Goal: Task Accomplishment & Management: Use online tool/utility

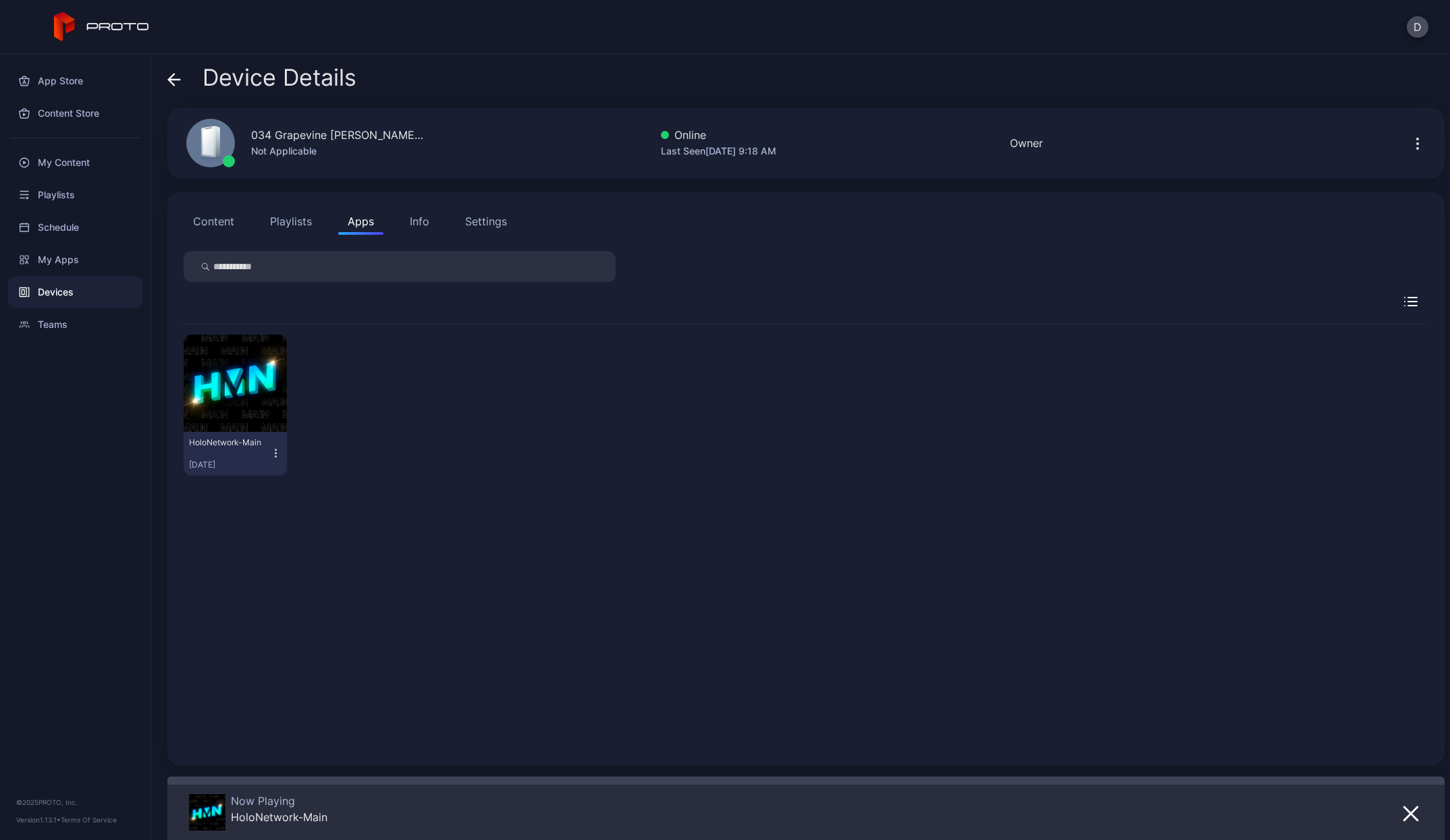
click at [175, 70] on span at bounding box center [174, 77] width 13 height 26
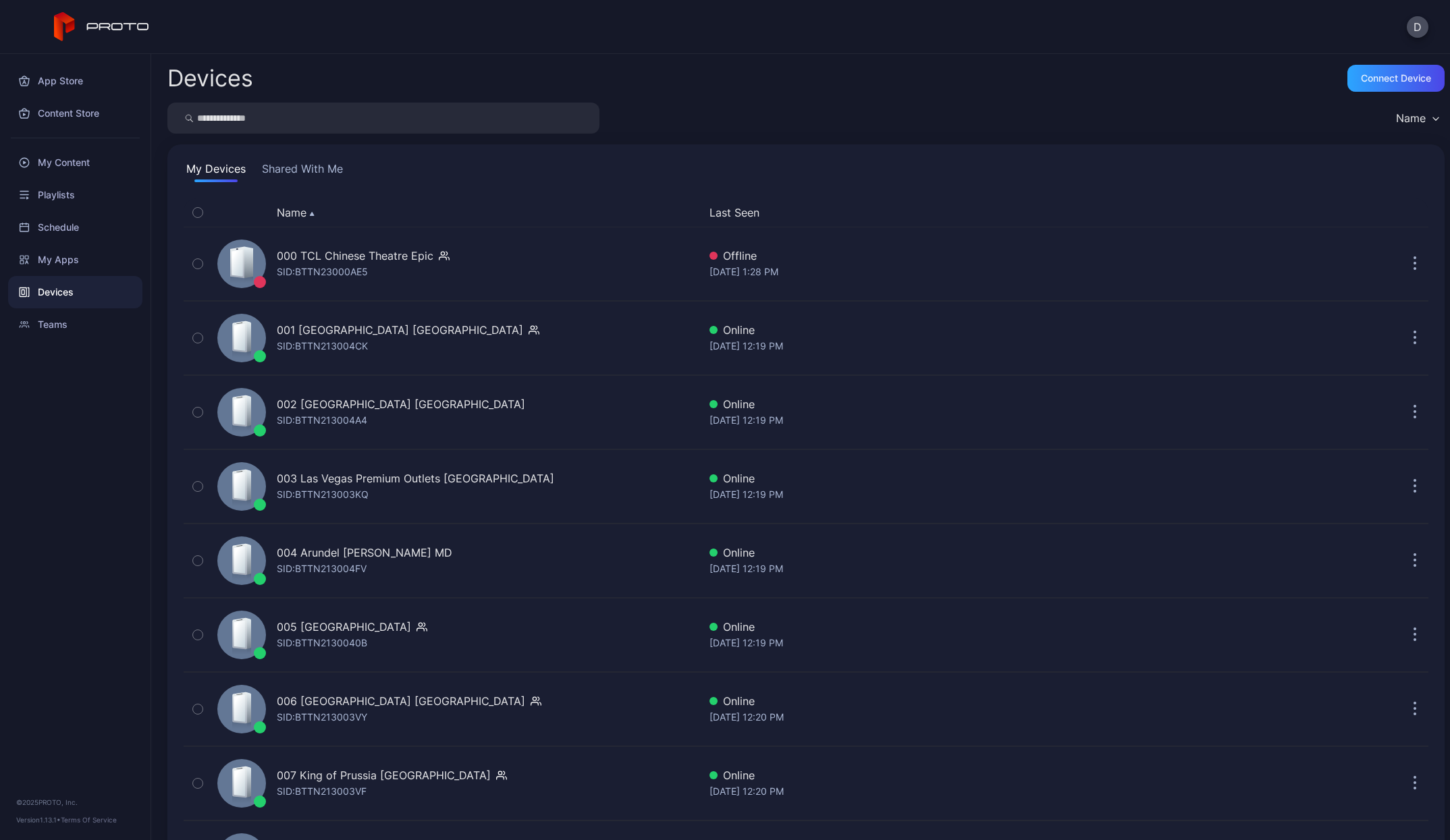
scroll to position [2651, 0]
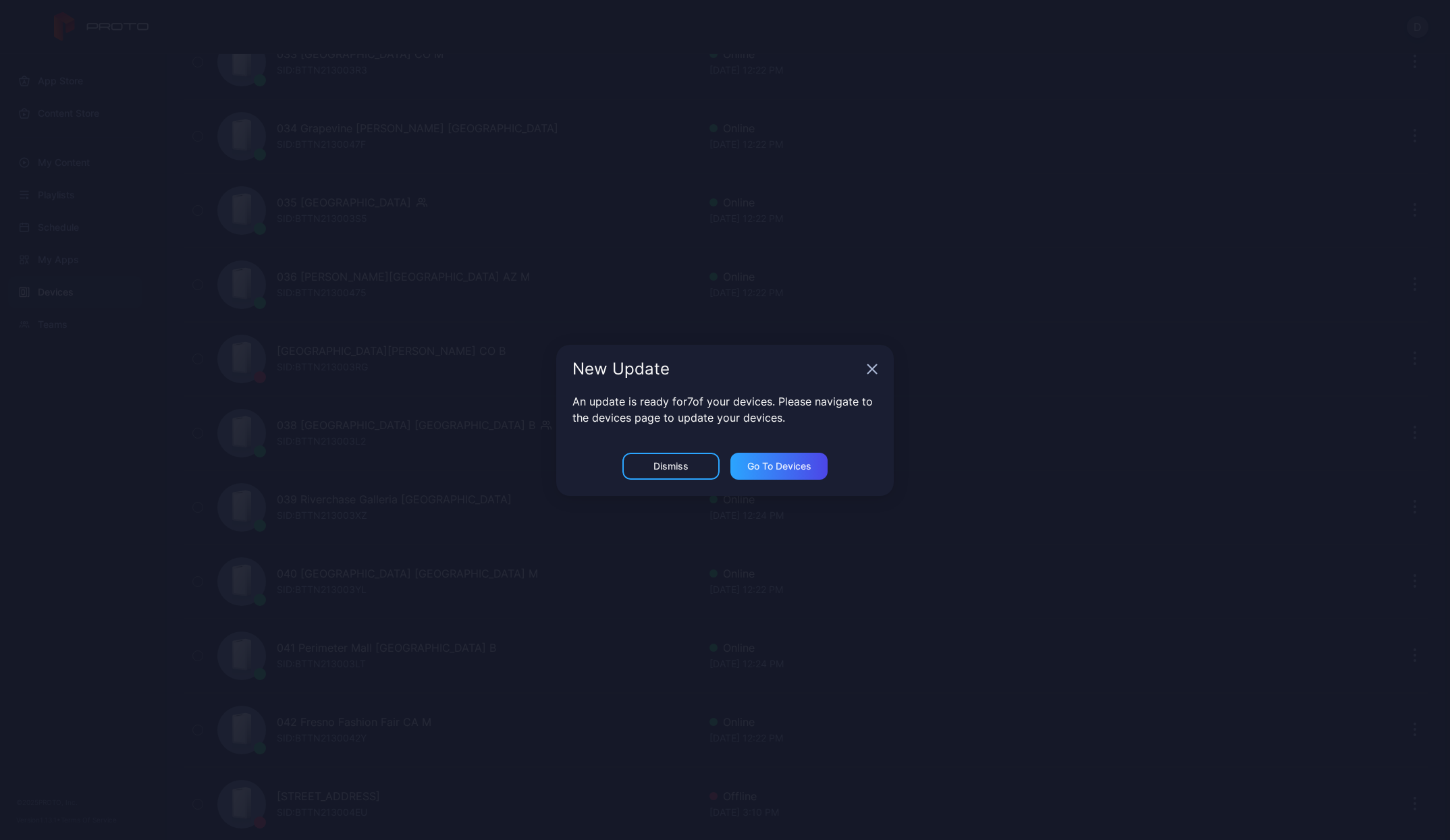
click at [870, 375] on div "New Update" at bounding box center [724, 369] width 337 height 48
click at [881, 367] on div "New Update" at bounding box center [724, 369] width 337 height 48
click at [873, 370] on icon "button" at bounding box center [872, 369] width 9 height 9
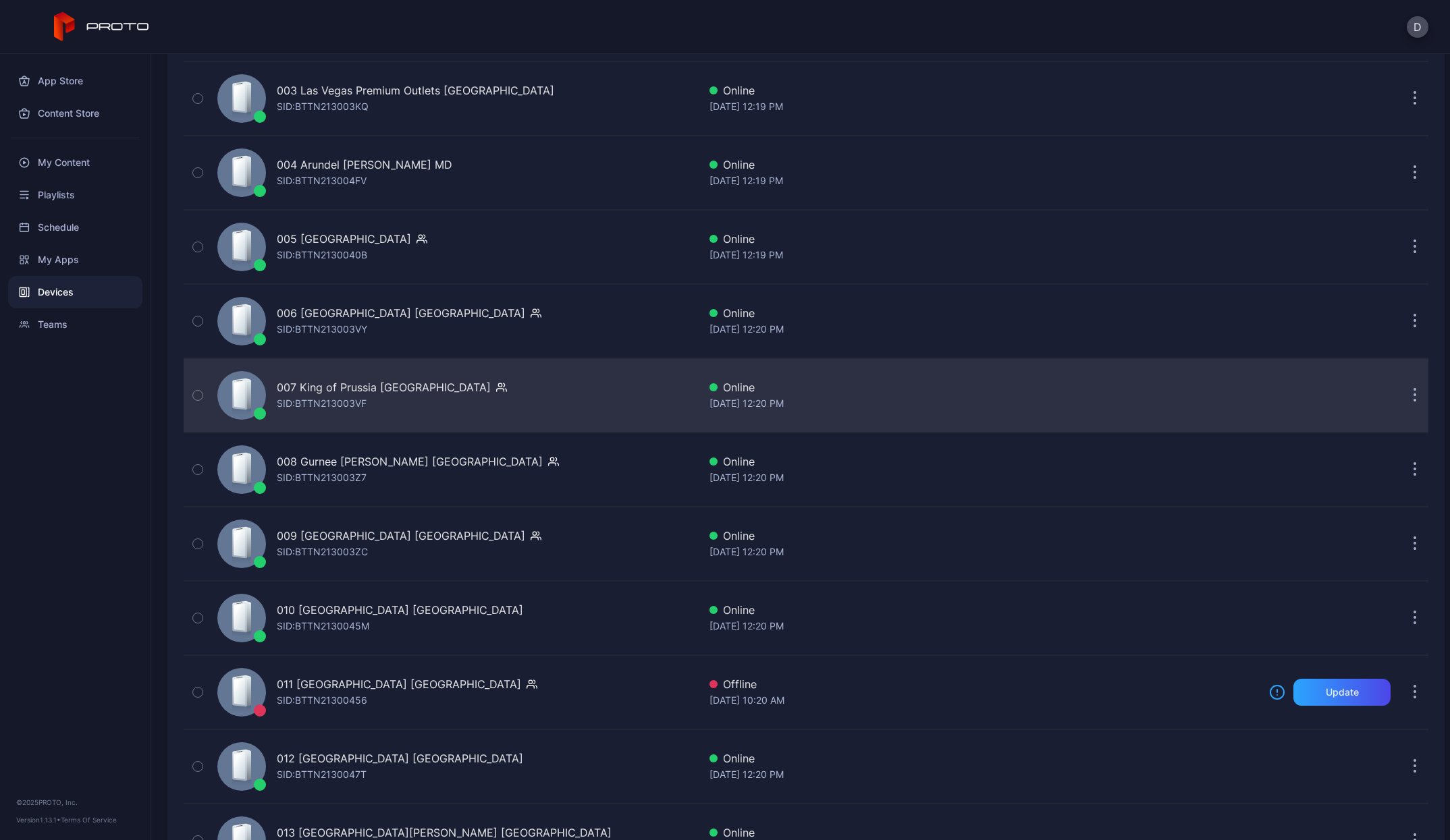
scroll to position [520, 0]
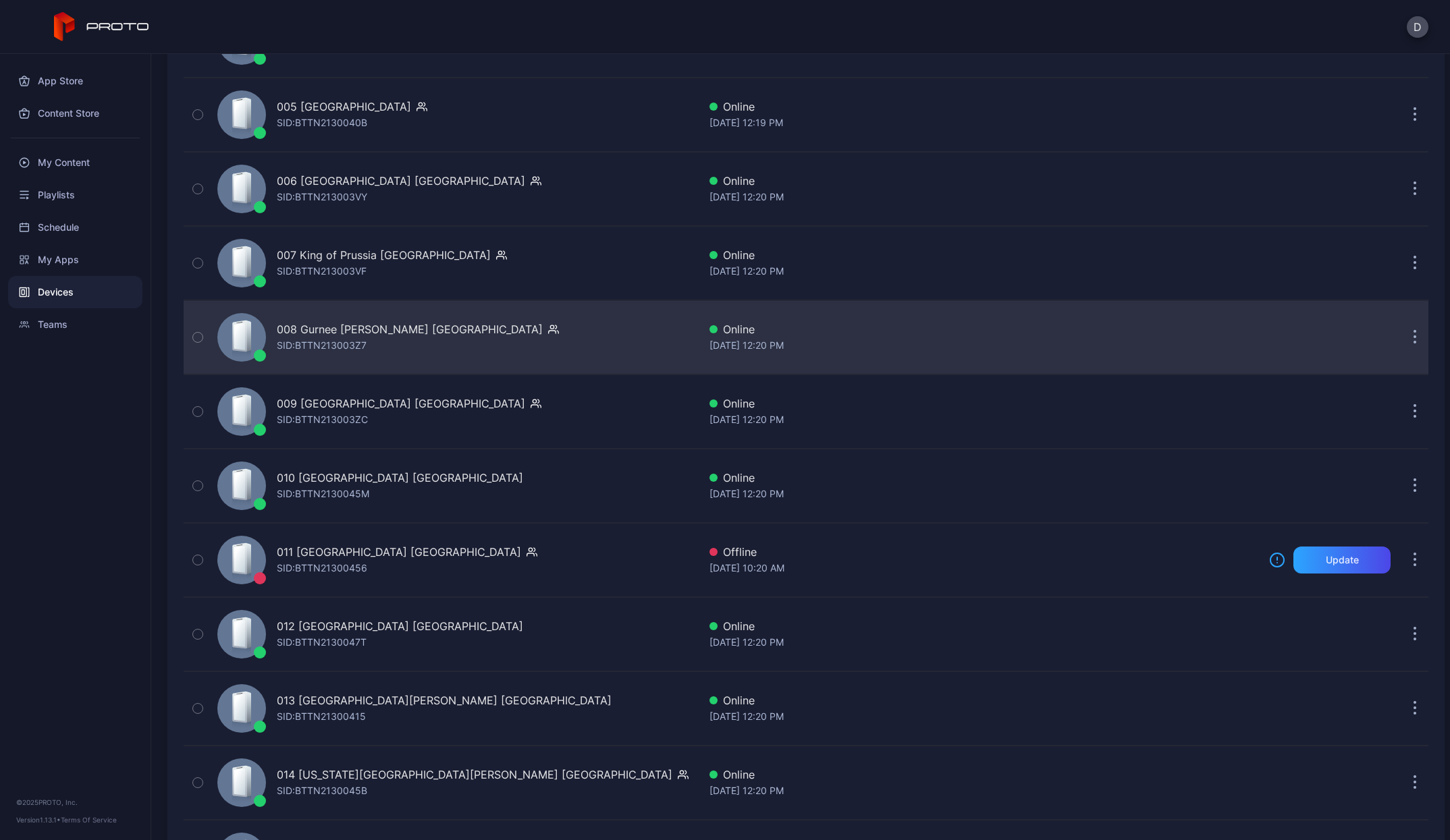
click at [475, 342] on div "008 Gurnee [PERSON_NAME] IL [PERSON_NAME]: BTTN213003Z7" at bounding box center [454, 337] width 486 height 67
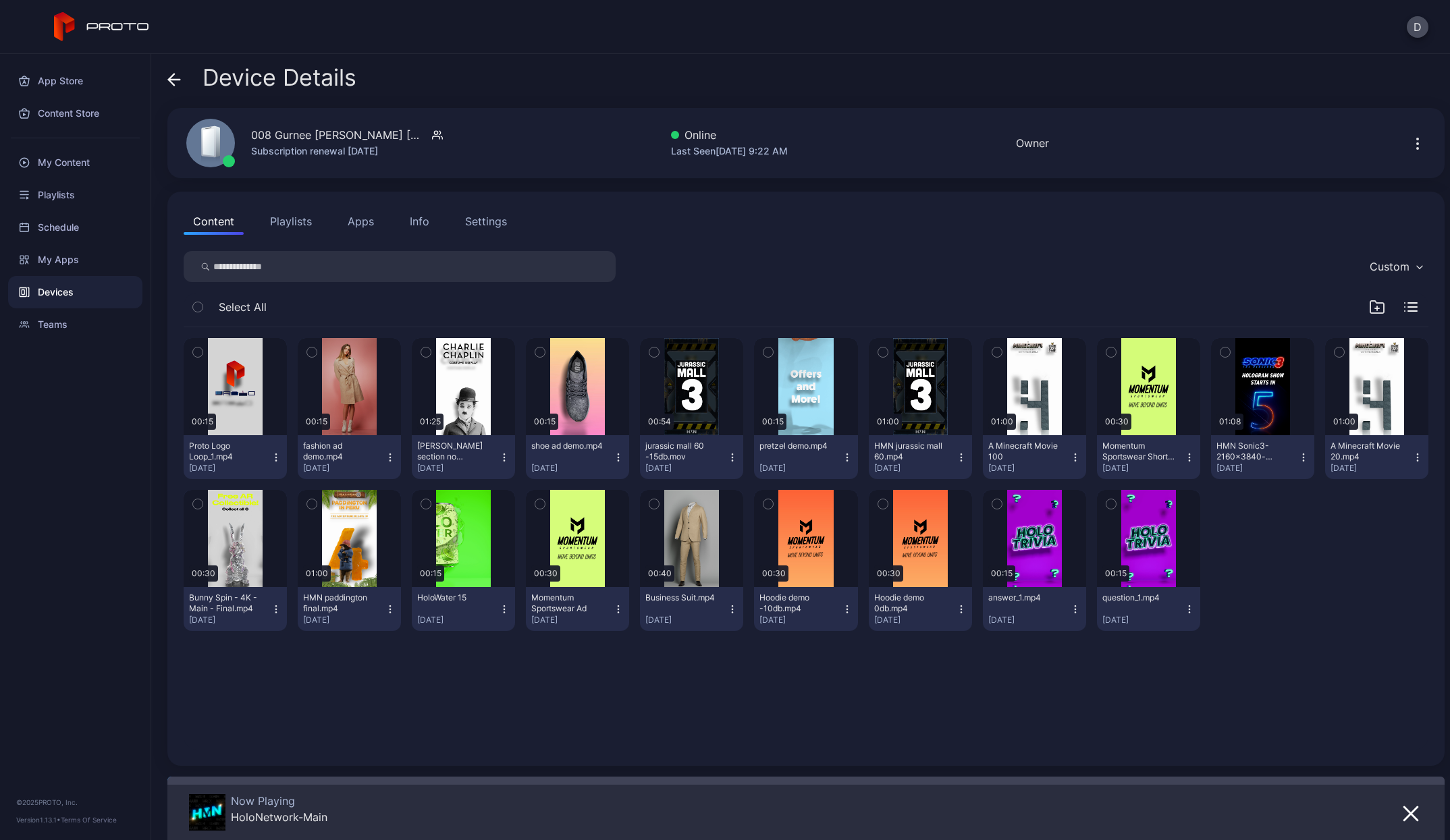
click at [366, 229] on button "Apps" at bounding box center [361, 222] width 45 height 27
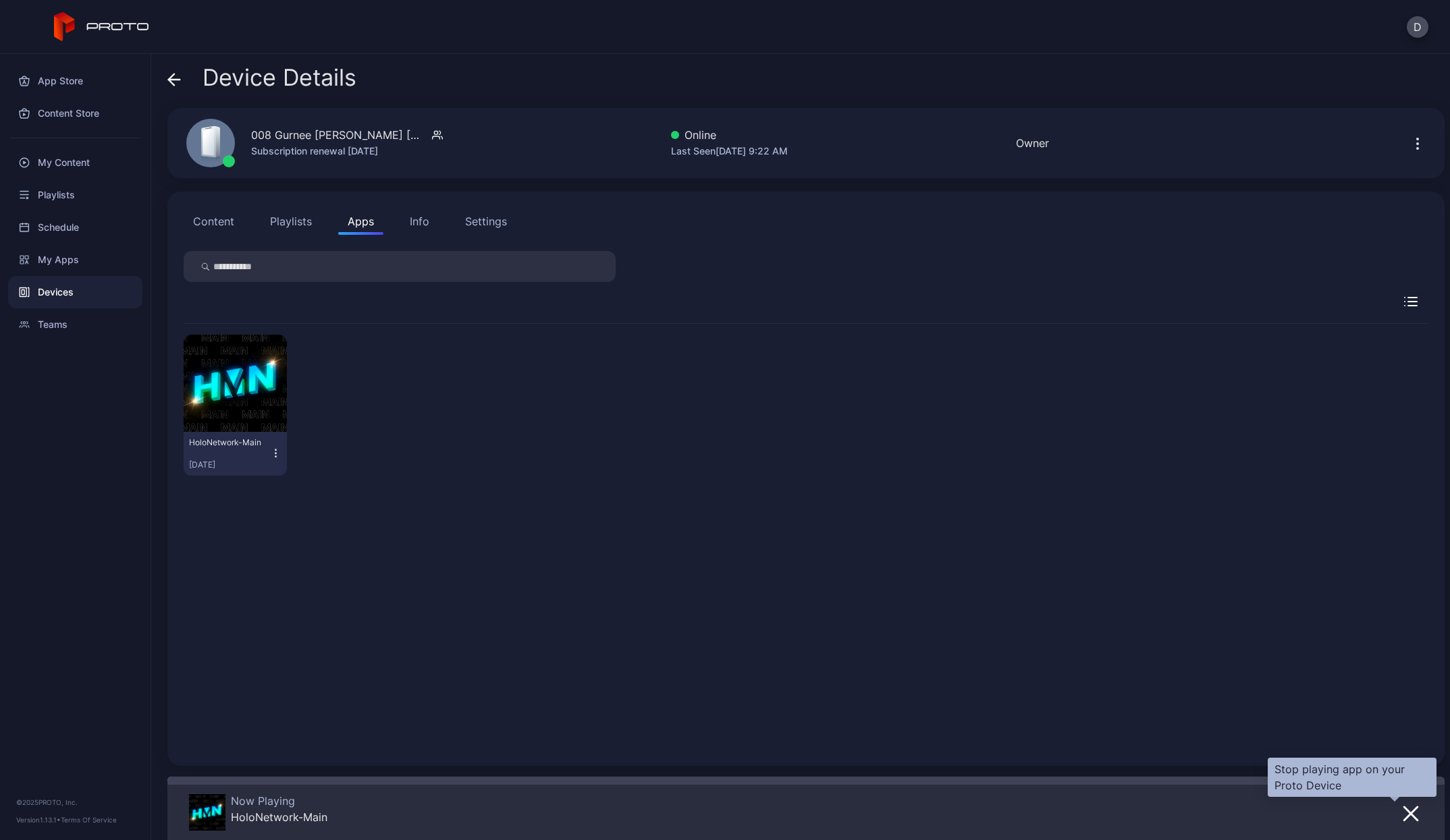
click at [1402, 807] on icon "button" at bounding box center [1410, 814] width 16 height 16
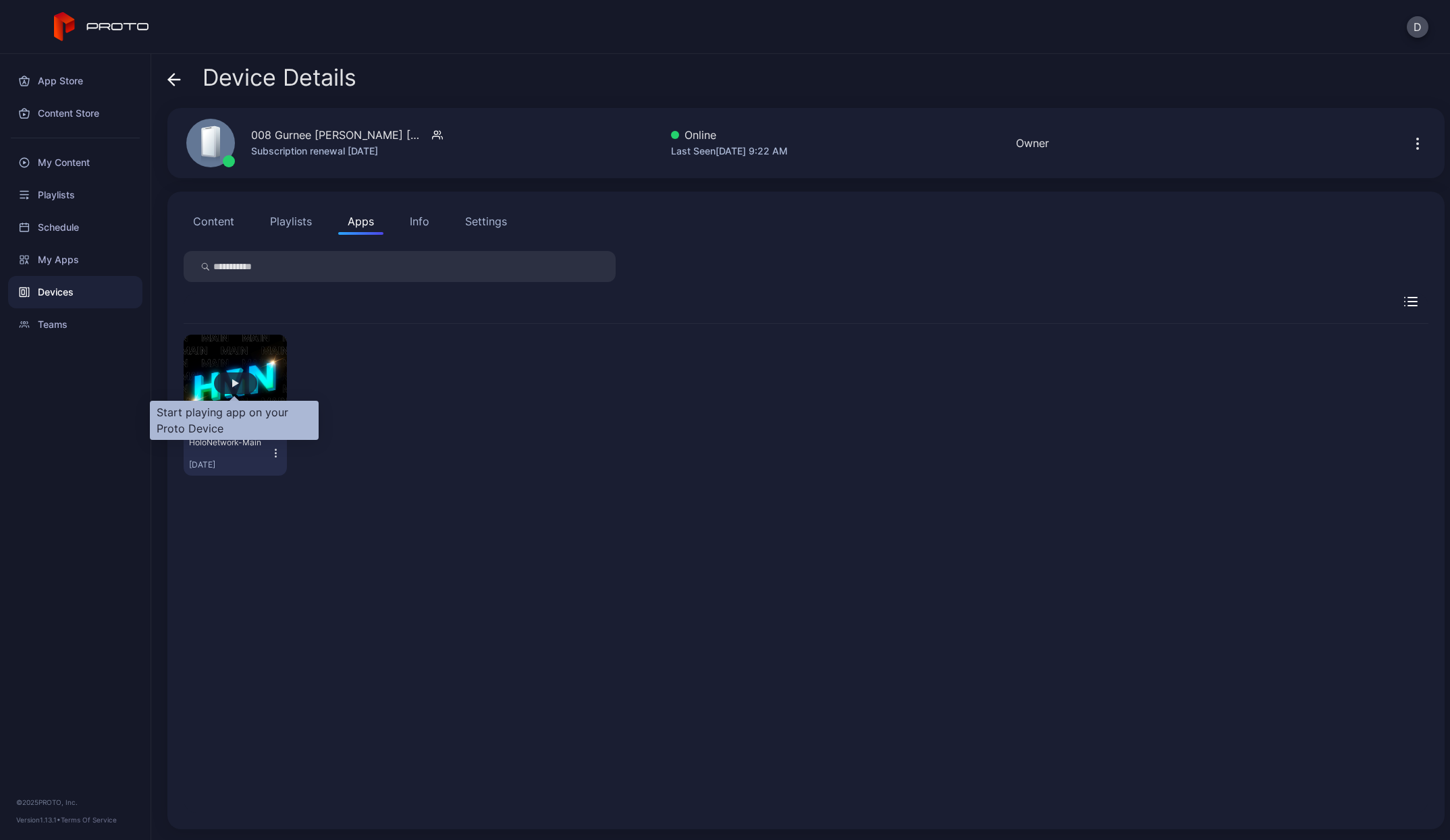
click at [229, 384] on div "button" at bounding box center [235, 383] width 43 height 21
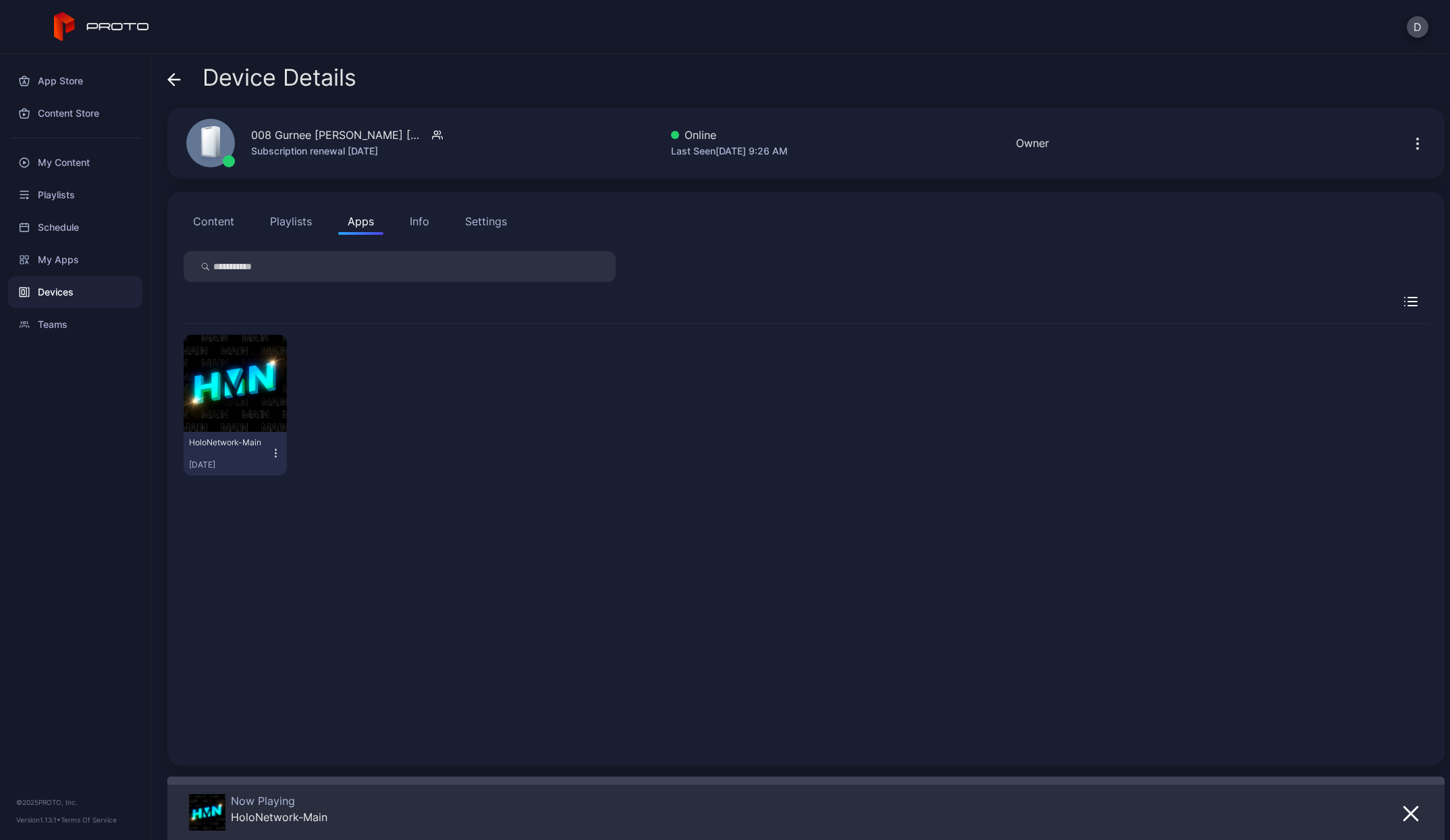
click at [175, 84] on icon at bounding box center [174, 80] width 13 height 13
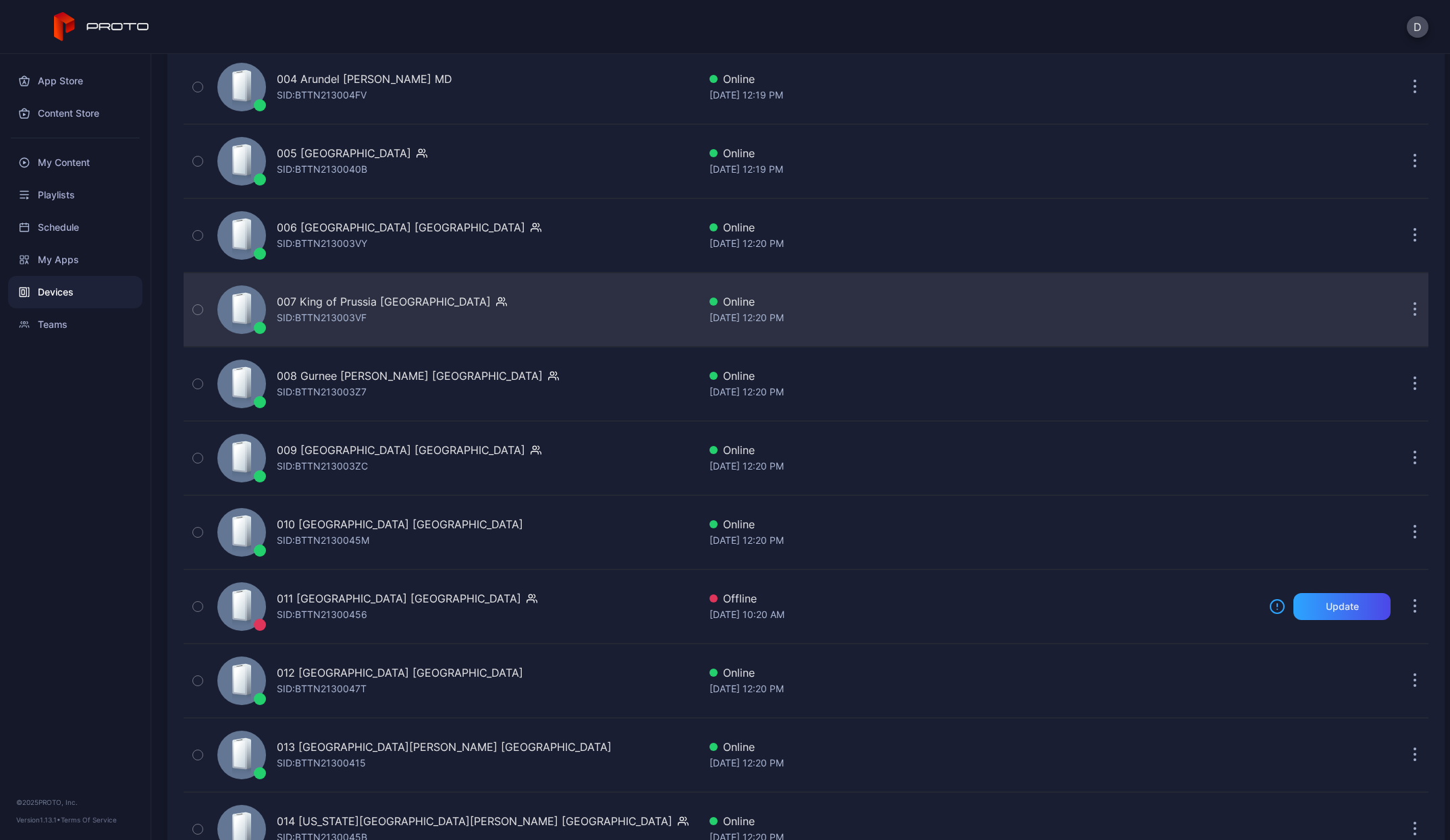
scroll to position [433, 0]
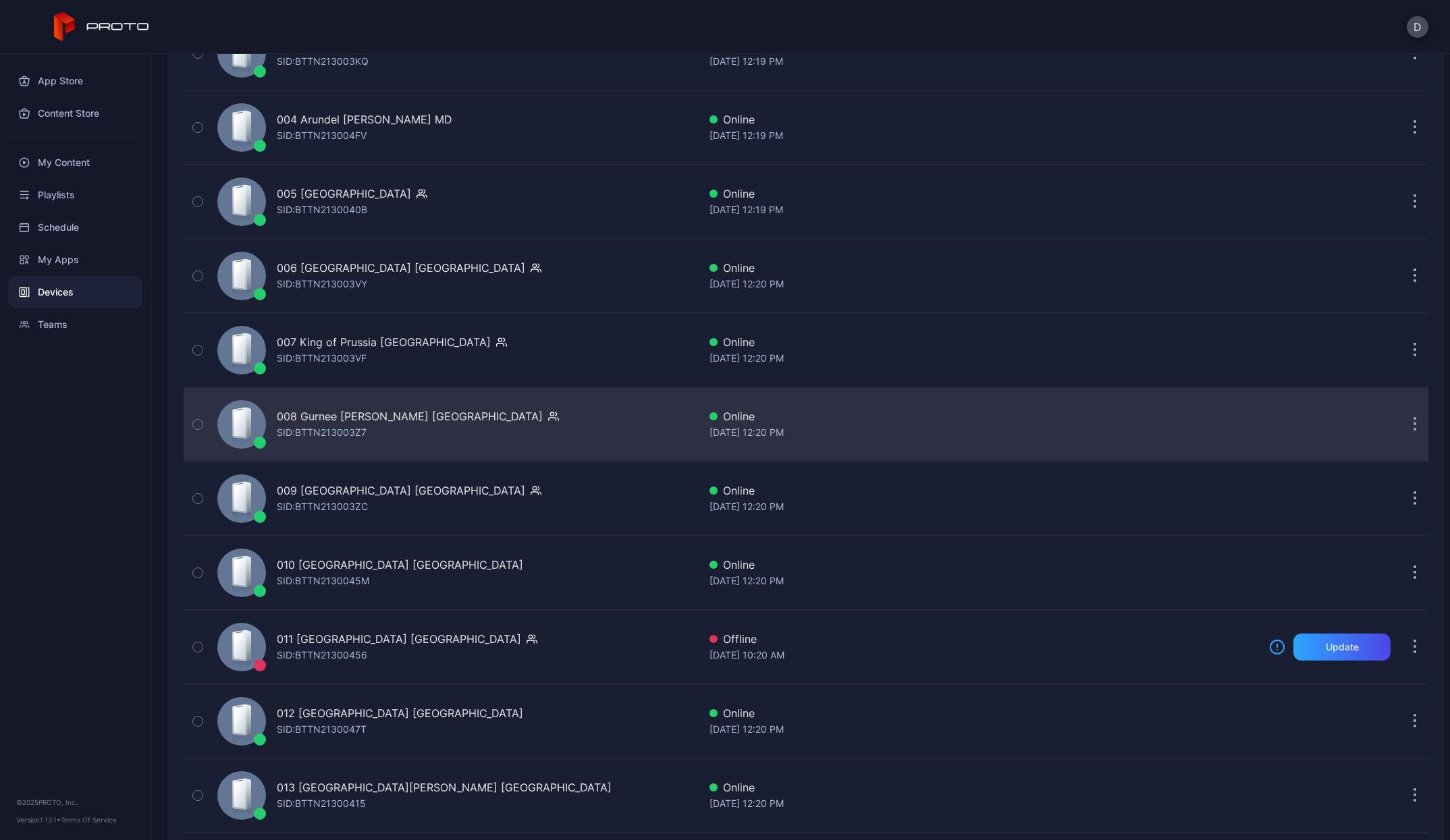
click at [365, 415] on div "008 Gurnee [PERSON_NAME] [GEOGRAPHIC_DATA]" at bounding box center [410, 416] width 266 height 16
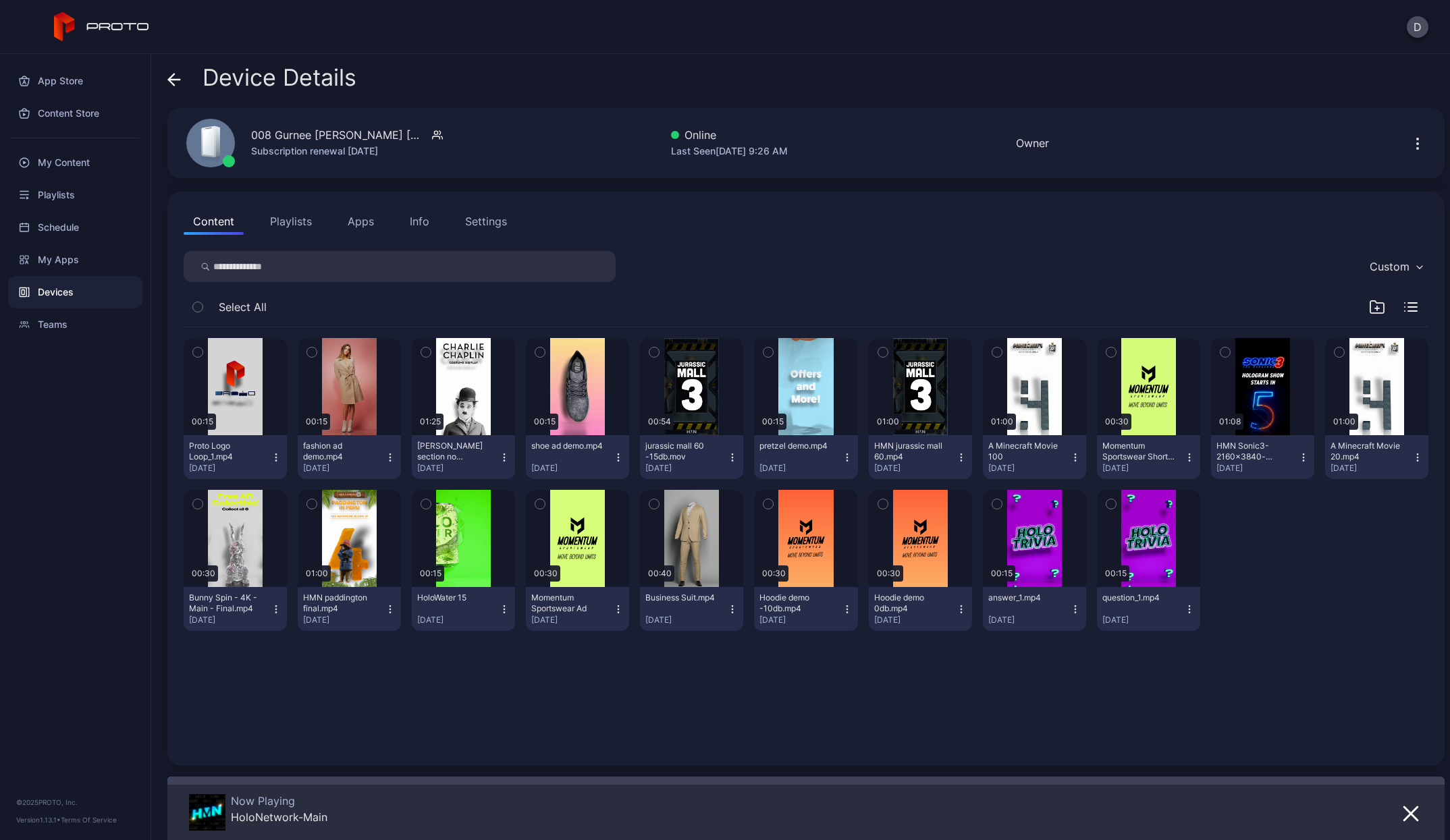
click at [416, 221] on div "Info" at bounding box center [420, 221] width 20 height 16
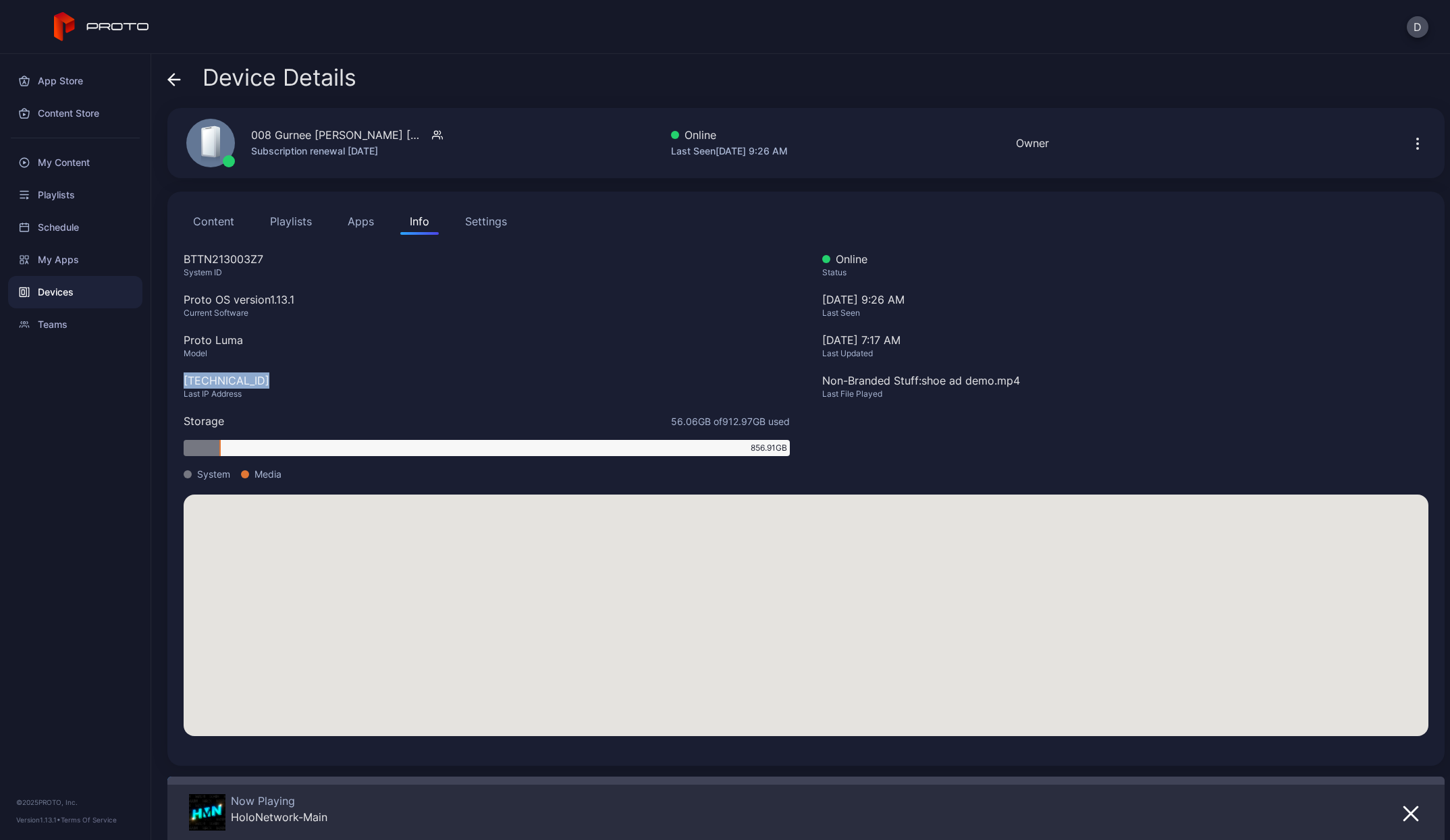
drag, startPoint x: 273, startPoint y: 379, endPoint x: 179, endPoint y: 381, distance: 94.0
click at [179, 381] on div "Content Playlists Apps Info Settings BTTN213003Z7 System ID Proto OS version 1.…" at bounding box center [806, 479] width 1277 height 574
copy div "[TECHNICAL_ID]"
click at [176, 82] on icon at bounding box center [174, 80] width 13 height 13
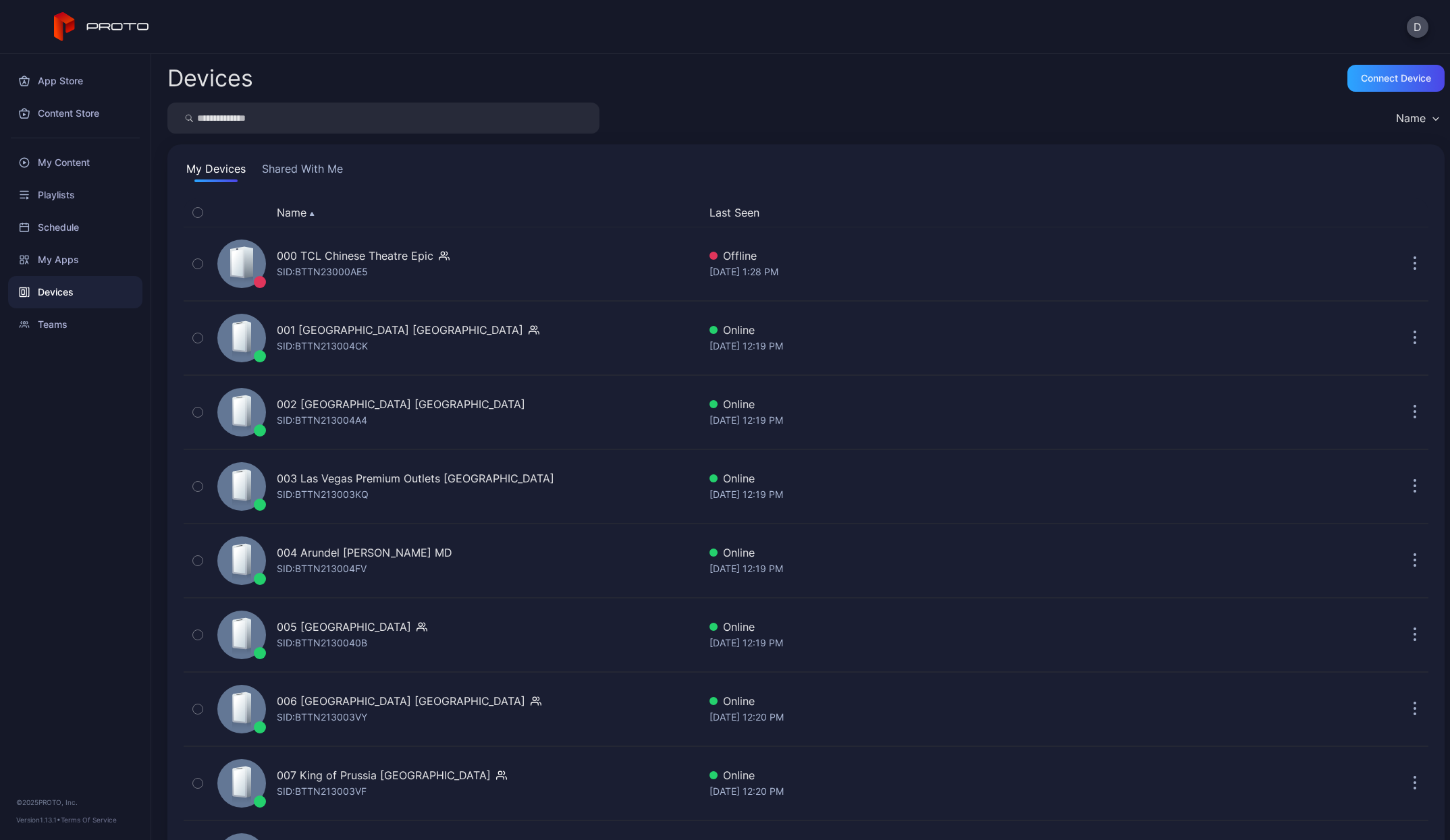
scroll to position [433, 0]
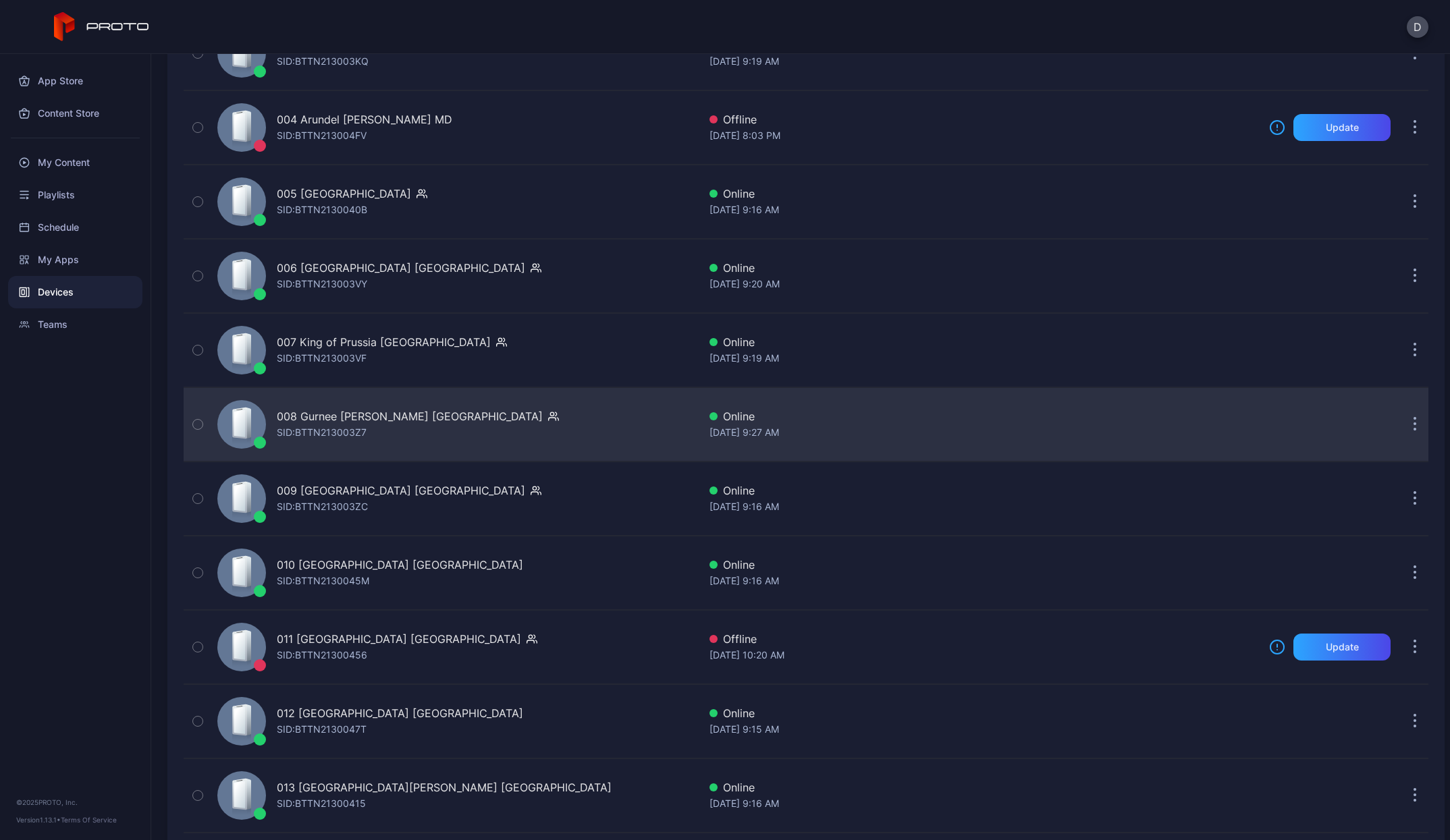
click at [593, 408] on div "008 Gurnee [PERSON_NAME] IL [PERSON_NAME]: BTTN213003Z7" at bounding box center [454, 424] width 486 height 67
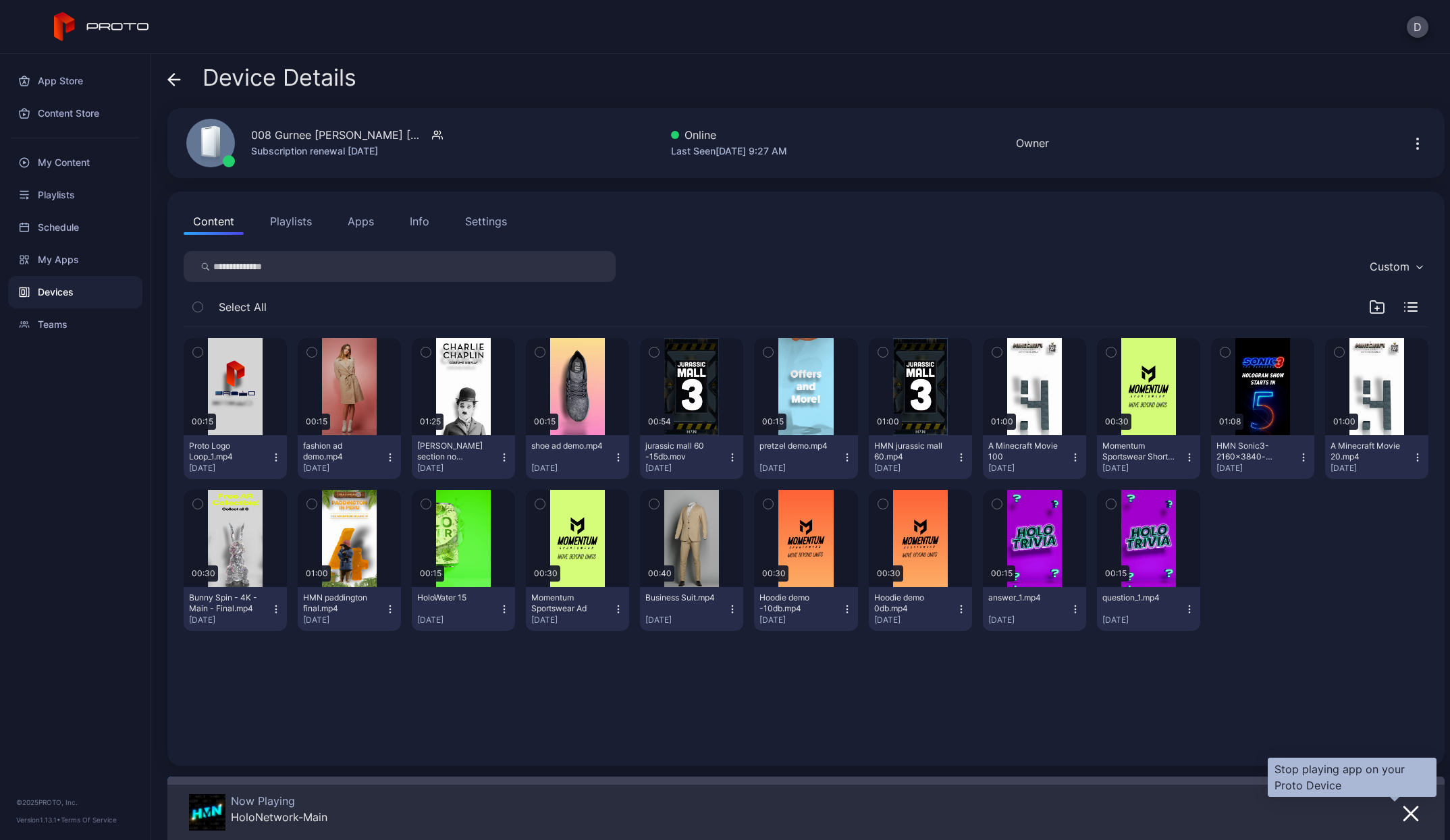
click at [1402, 806] on icon "button" at bounding box center [1410, 814] width 16 height 16
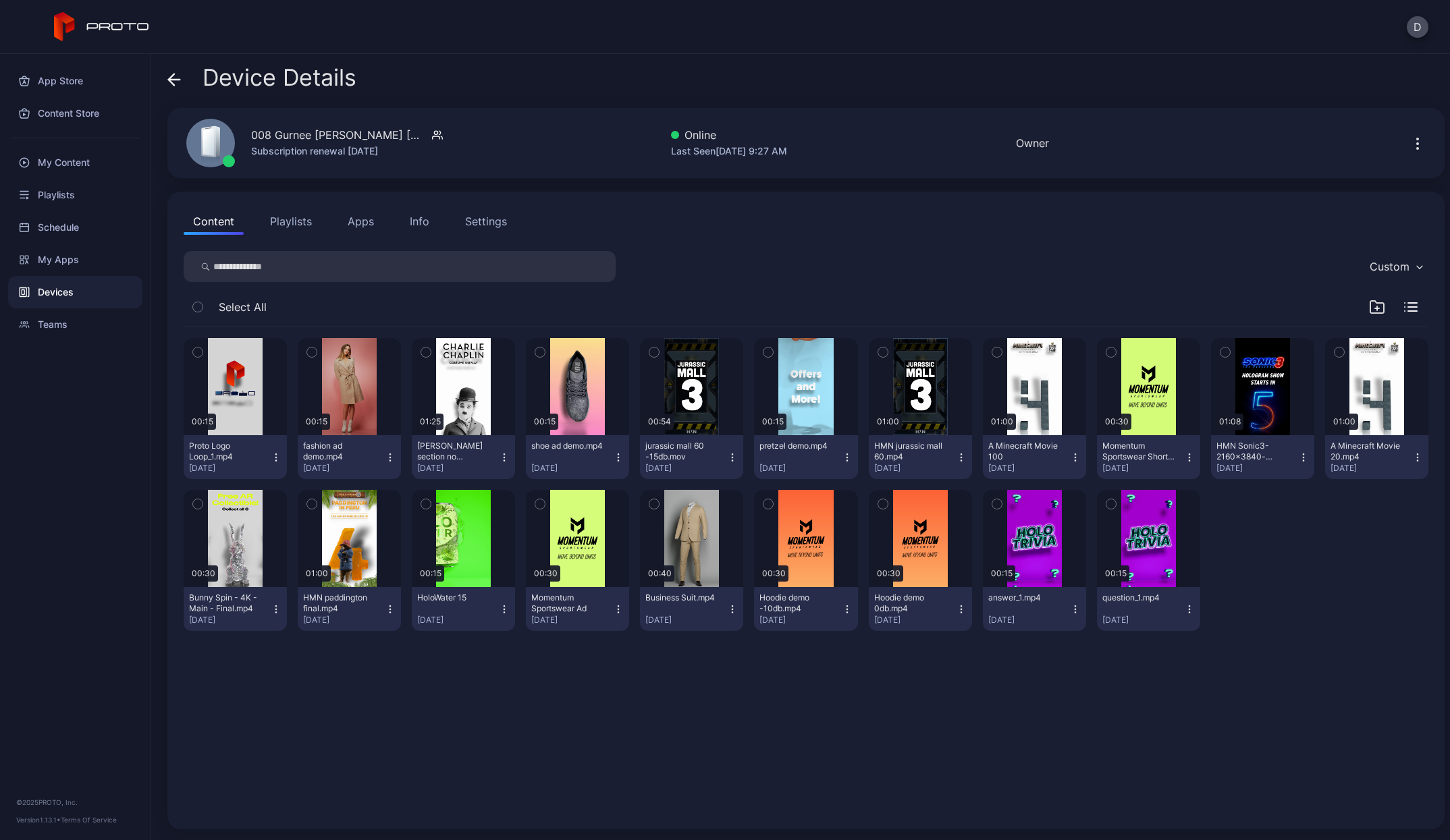
click at [1410, 141] on icon "button" at bounding box center [1417, 143] width 16 height 16
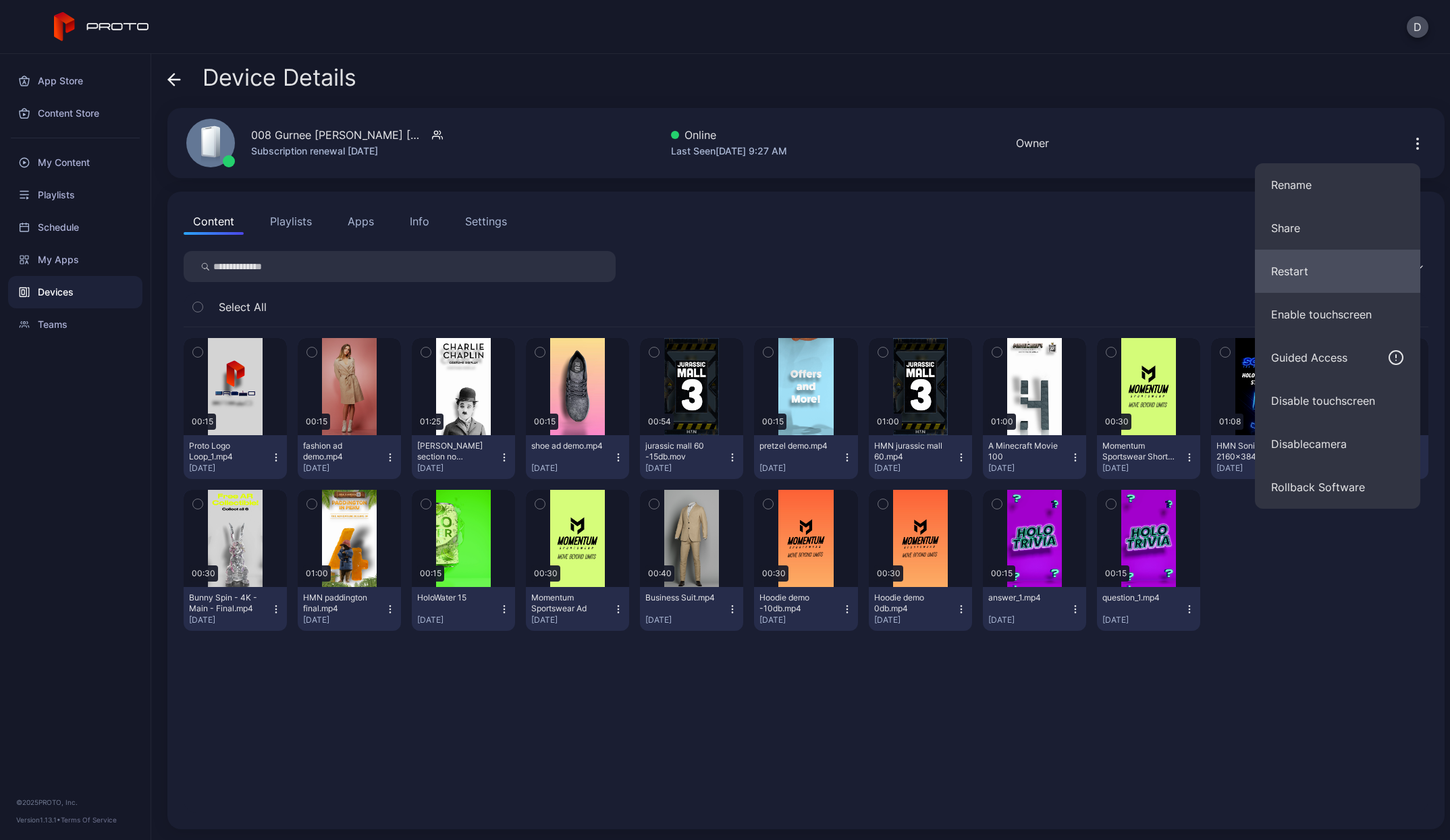
click at [1315, 267] on button "Restart" at bounding box center [1337, 271] width 165 height 43
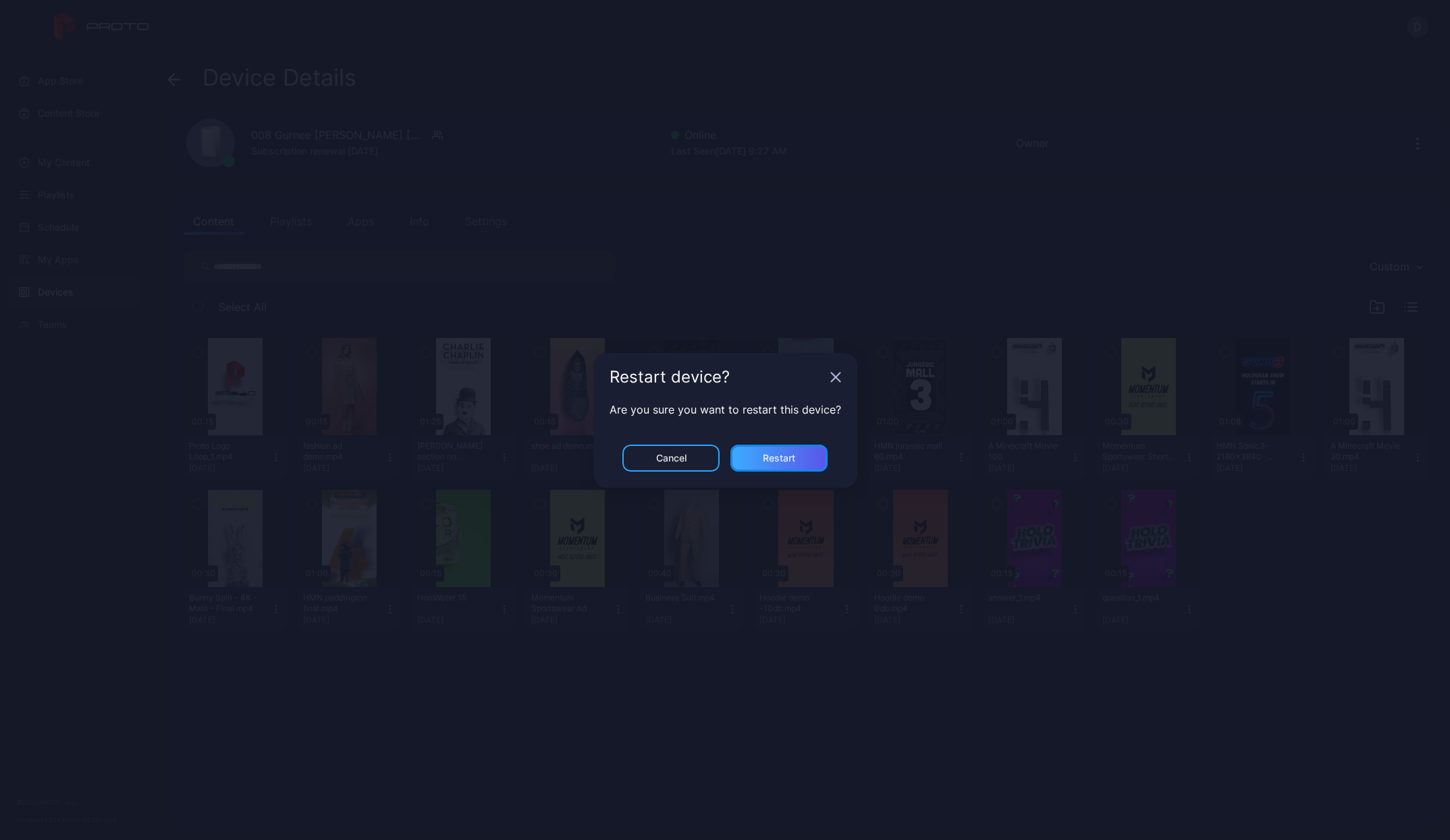
click at [798, 454] on div "Restart" at bounding box center [778, 458] width 97 height 27
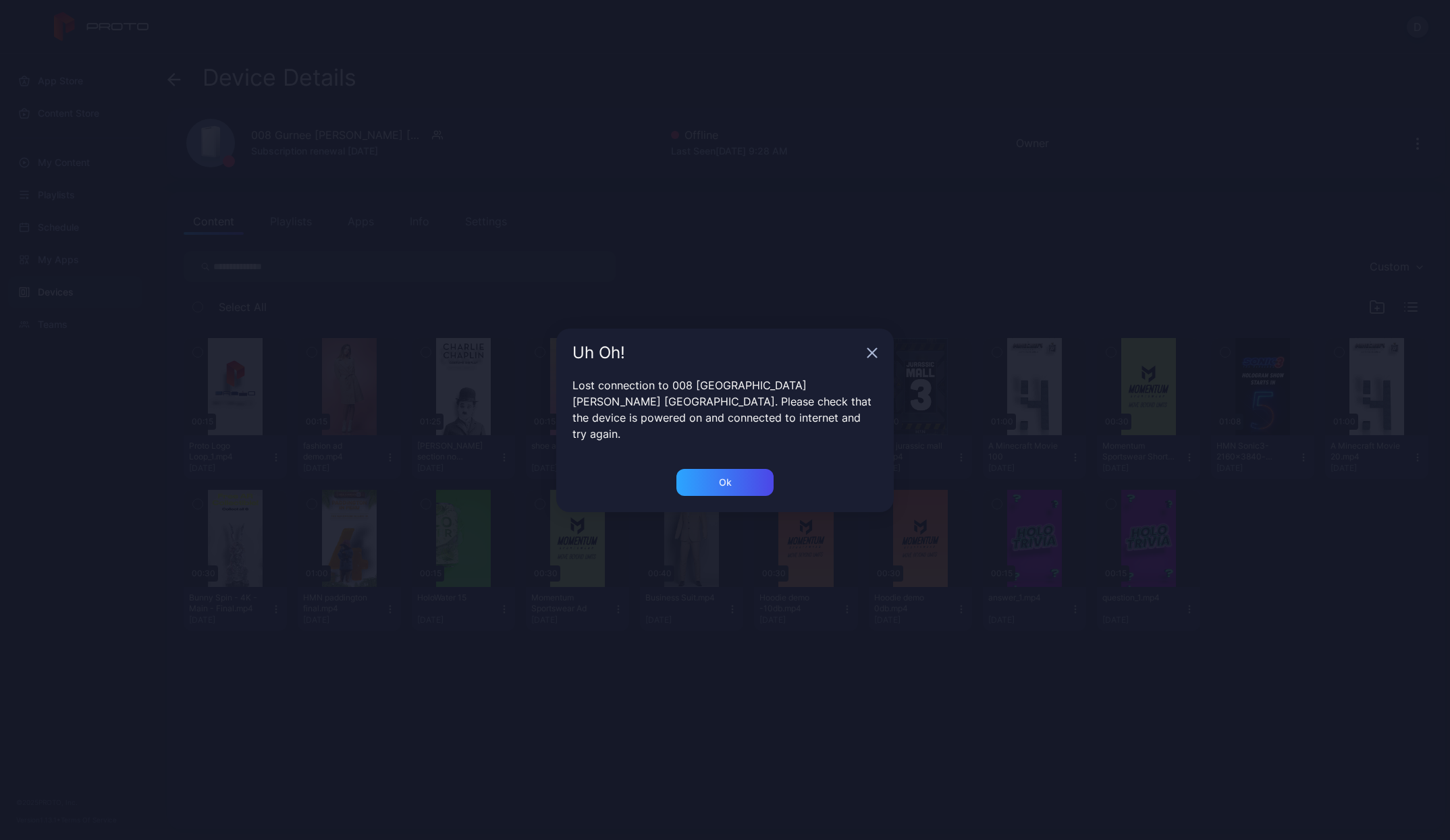
click at [760, 459] on div "Uh Oh! Lost connection to 008 [GEOGRAPHIC_DATA][PERSON_NAME] [GEOGRAPHIC_DATA].…" at bounding box center [724, 420] width 337 height 184
click at [748, 476] on div "Ok" at bounding box center [724, 483] width 97 height 27
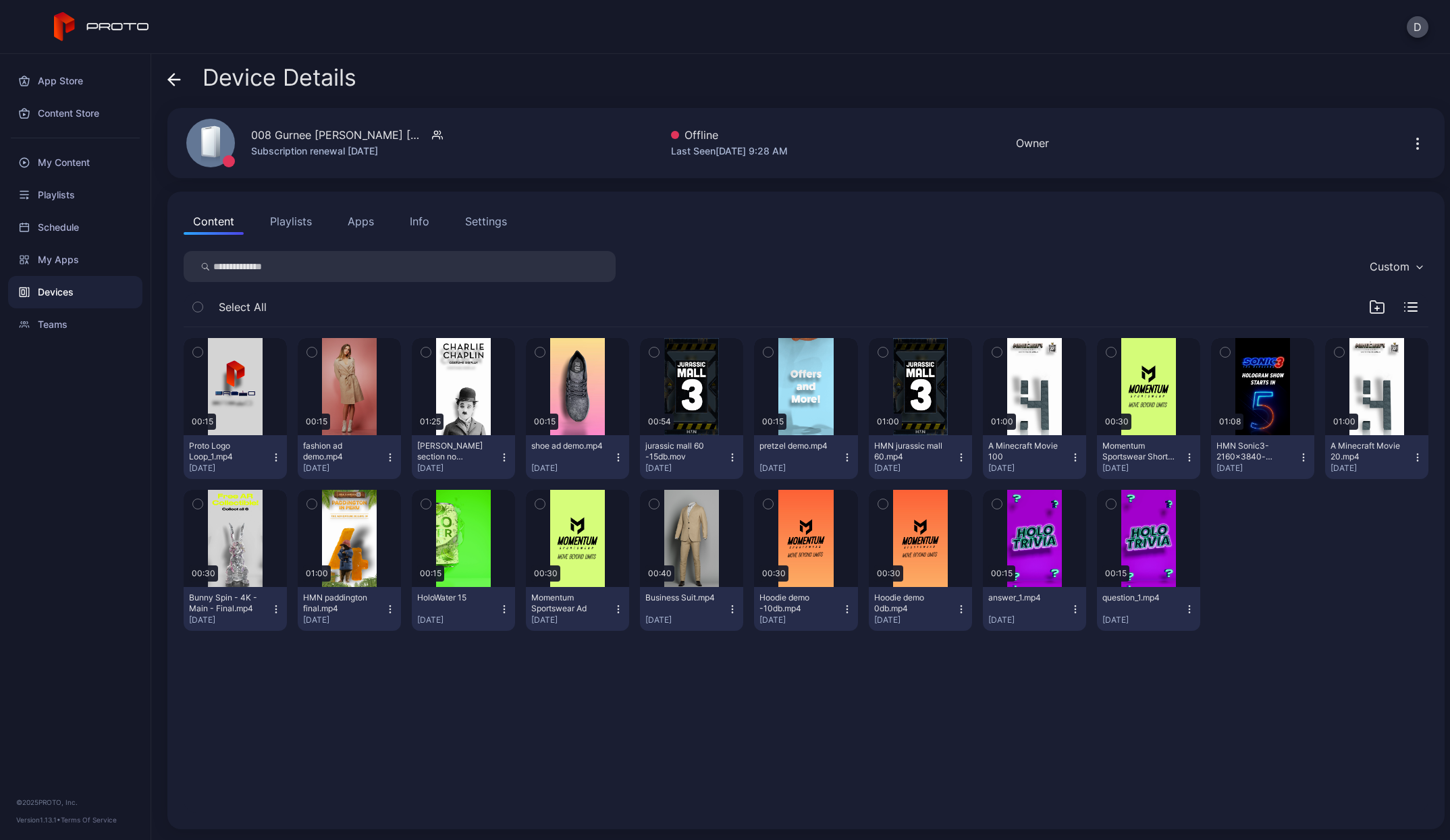
click at [176, 87] on span at bounding box center [174, 77] width 13 height 26
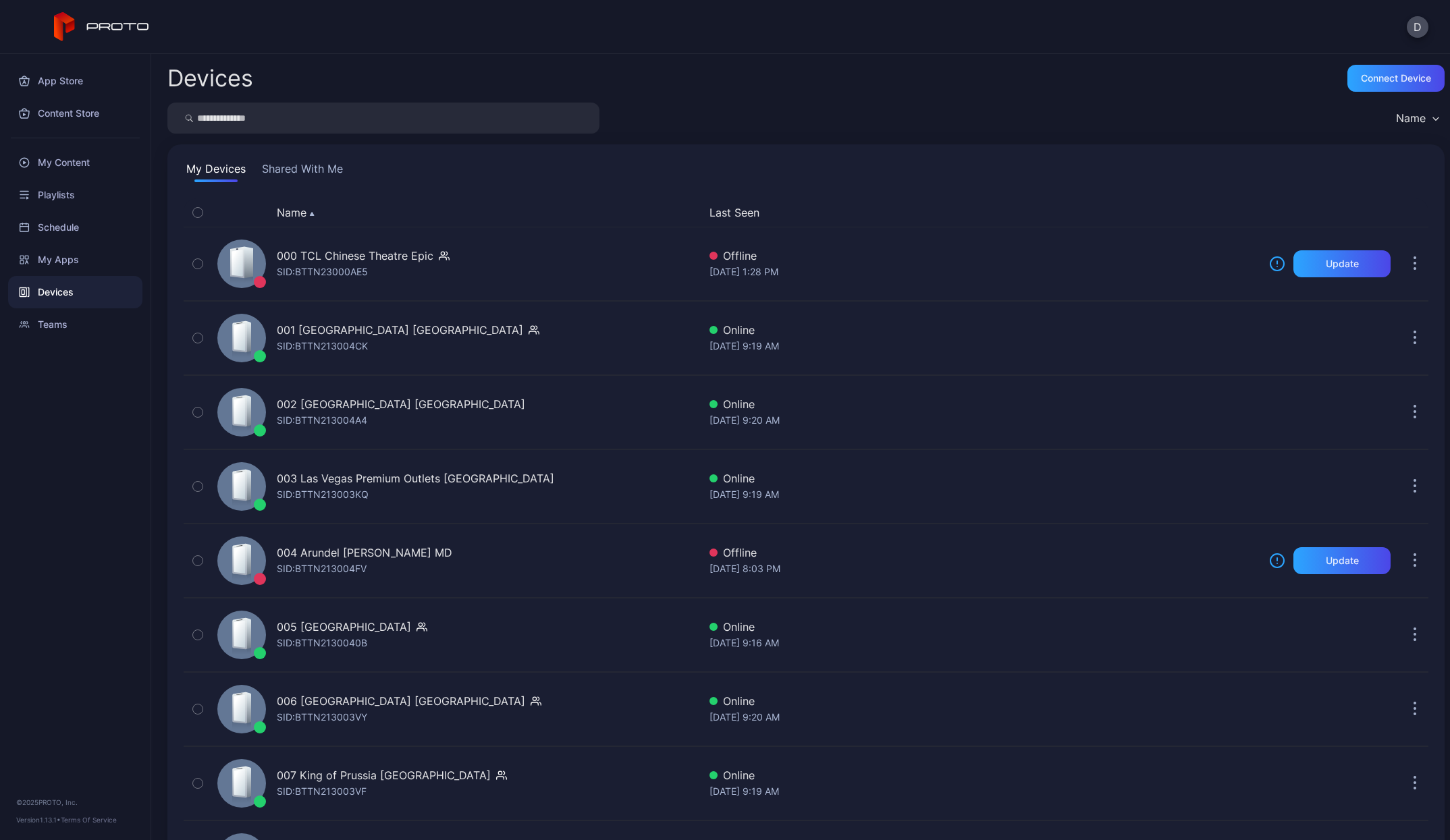
scroll to position [433, 0]
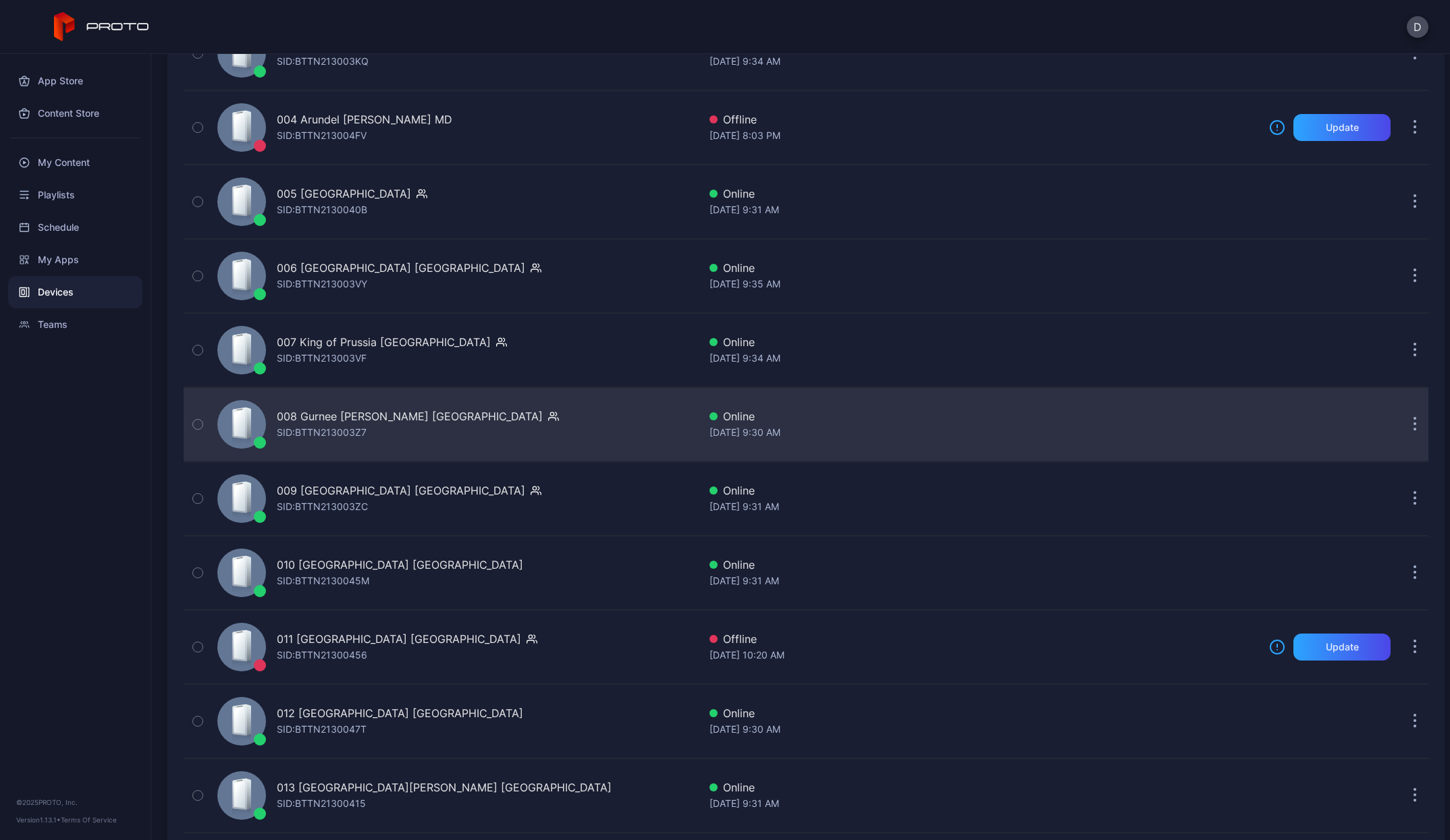
click at [359, 415] on div "008 Gurnee [PERSON_NAME] [GEOGRAPHIC_DATA]" at bounding box center [410, 416] width 266 height 16
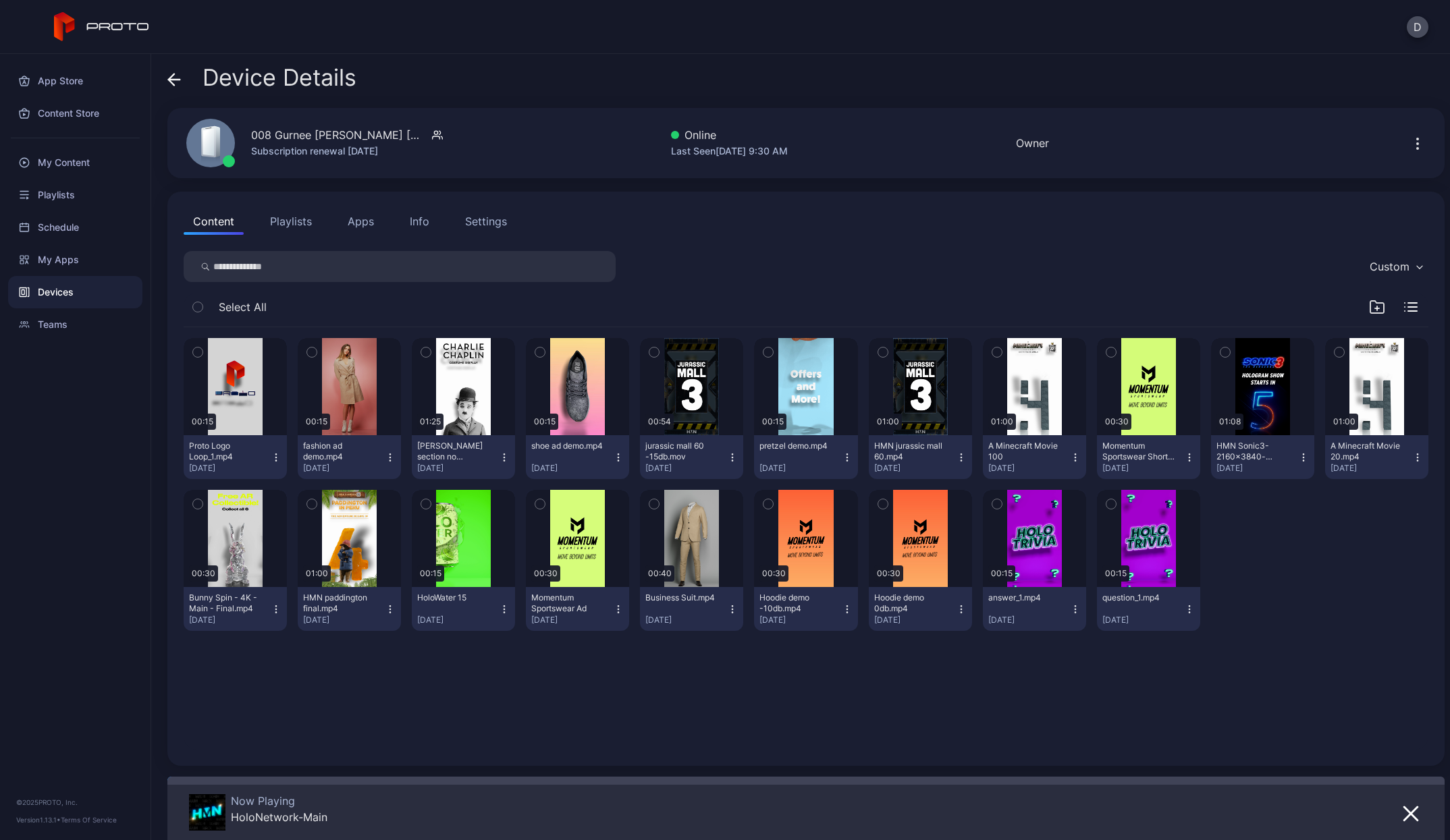
click at [1400, 802] on div at bounding box center [1410, 813] width 24 height 38
click at [1398, 804] on button "button" at bounding box center [1410, 813] width 24 height 19
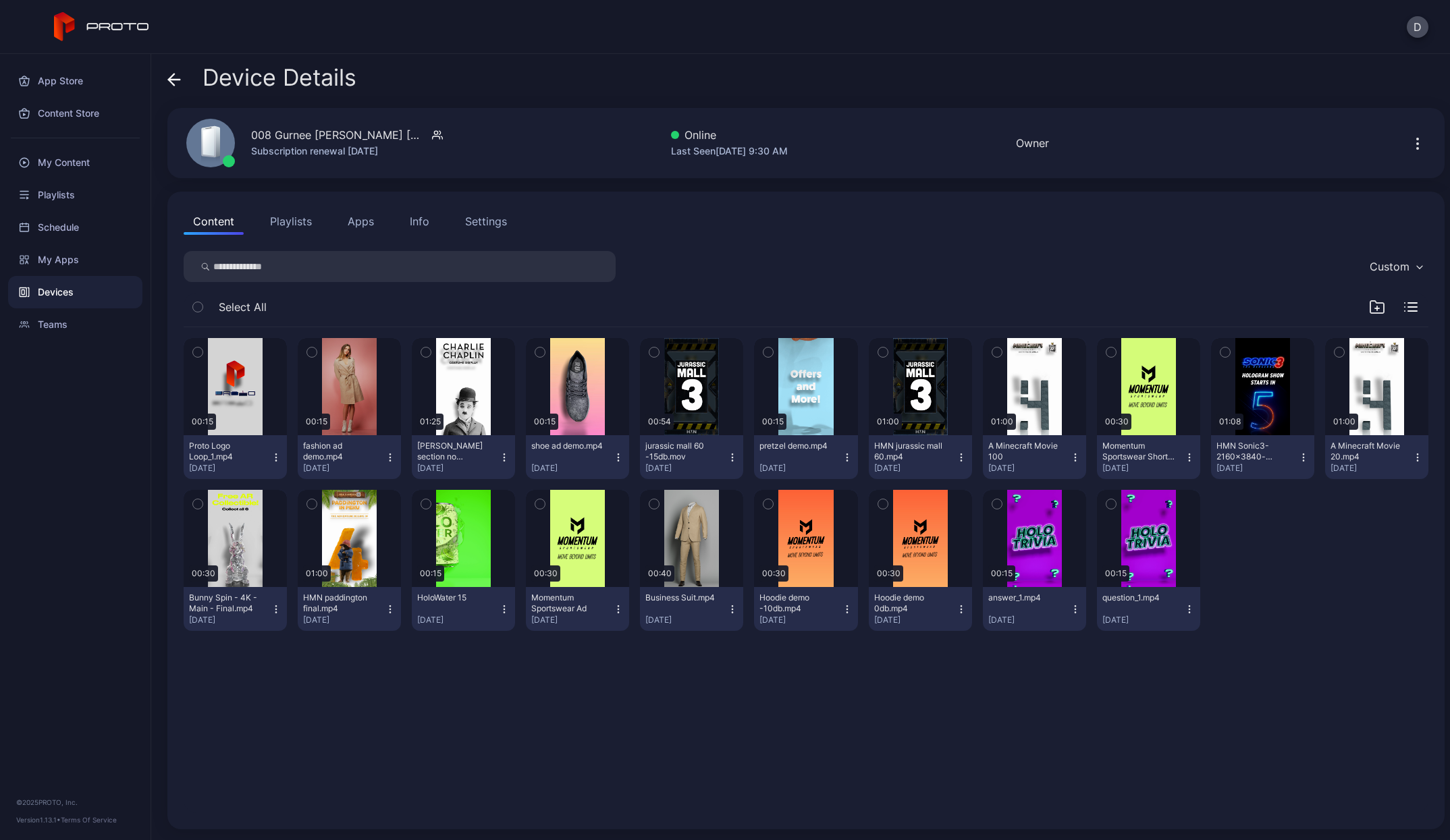
click at [342, 222] on button "Apps" at bounding box center [361, 222] width 45 height 27
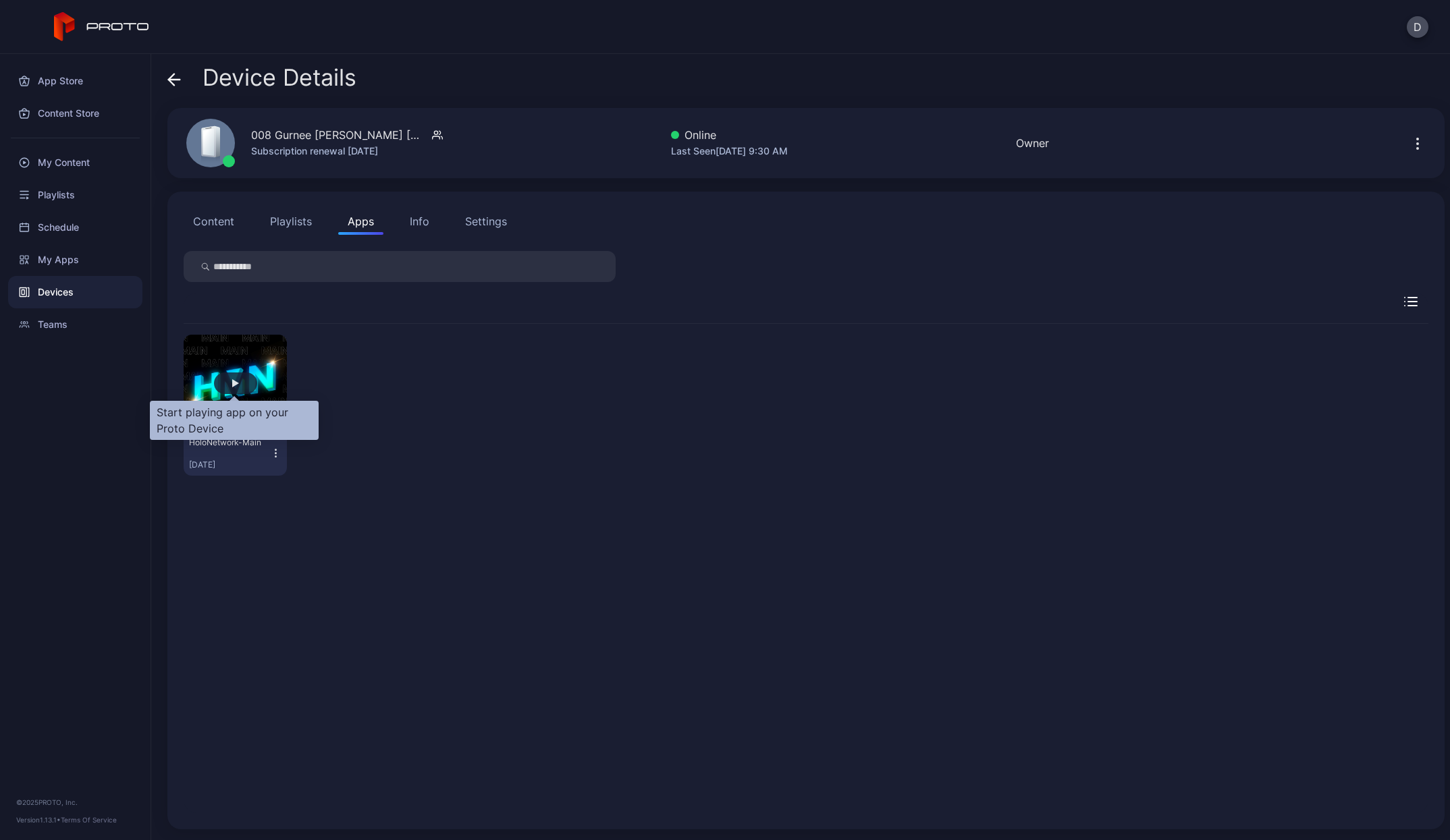
click at [235, 386] on div "button" at bounding box center [236, 383] width 7 height 8
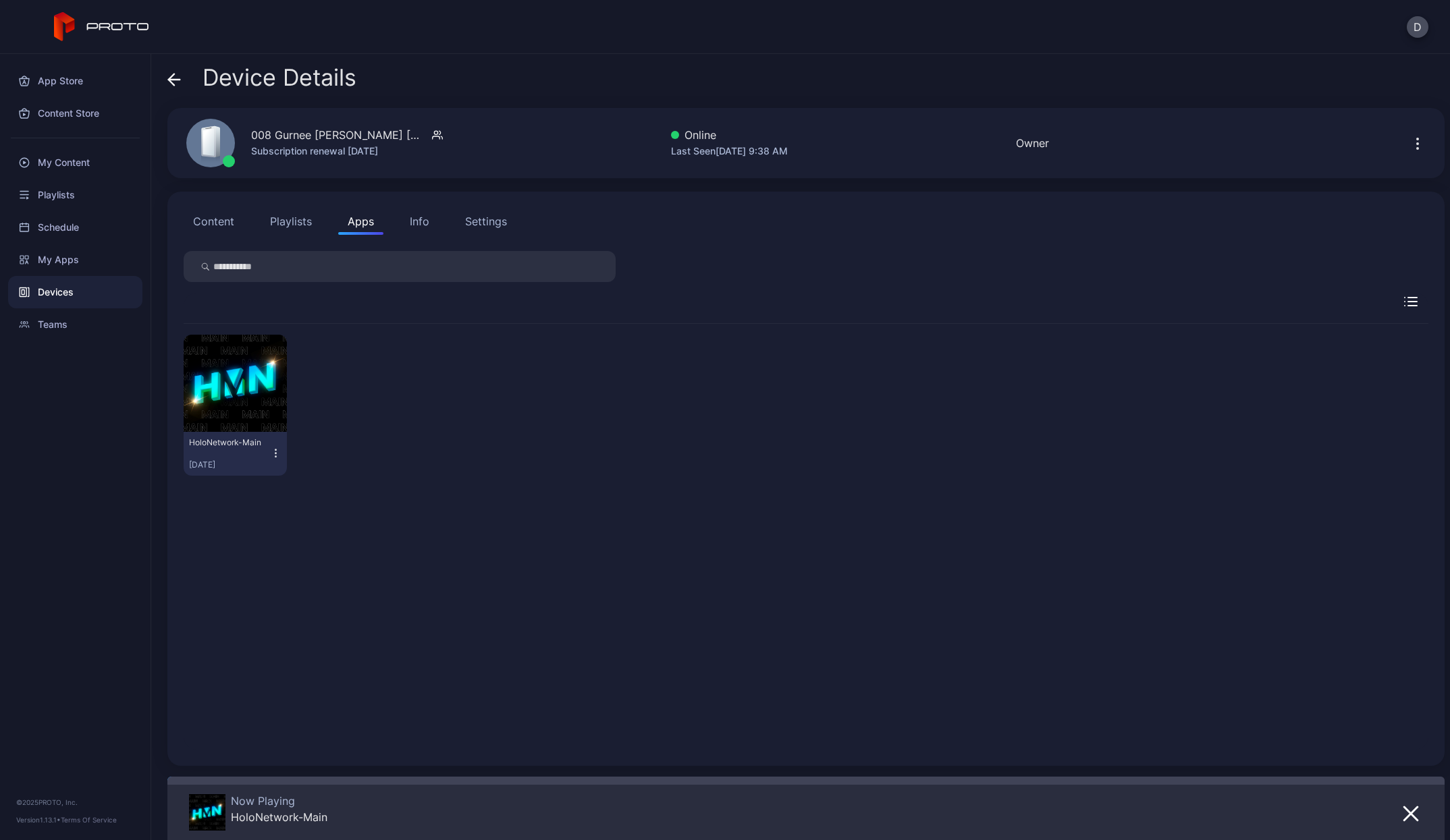
click at [489, 219] on div "Settings" at bounding box center [486, 221] width 42 height 16
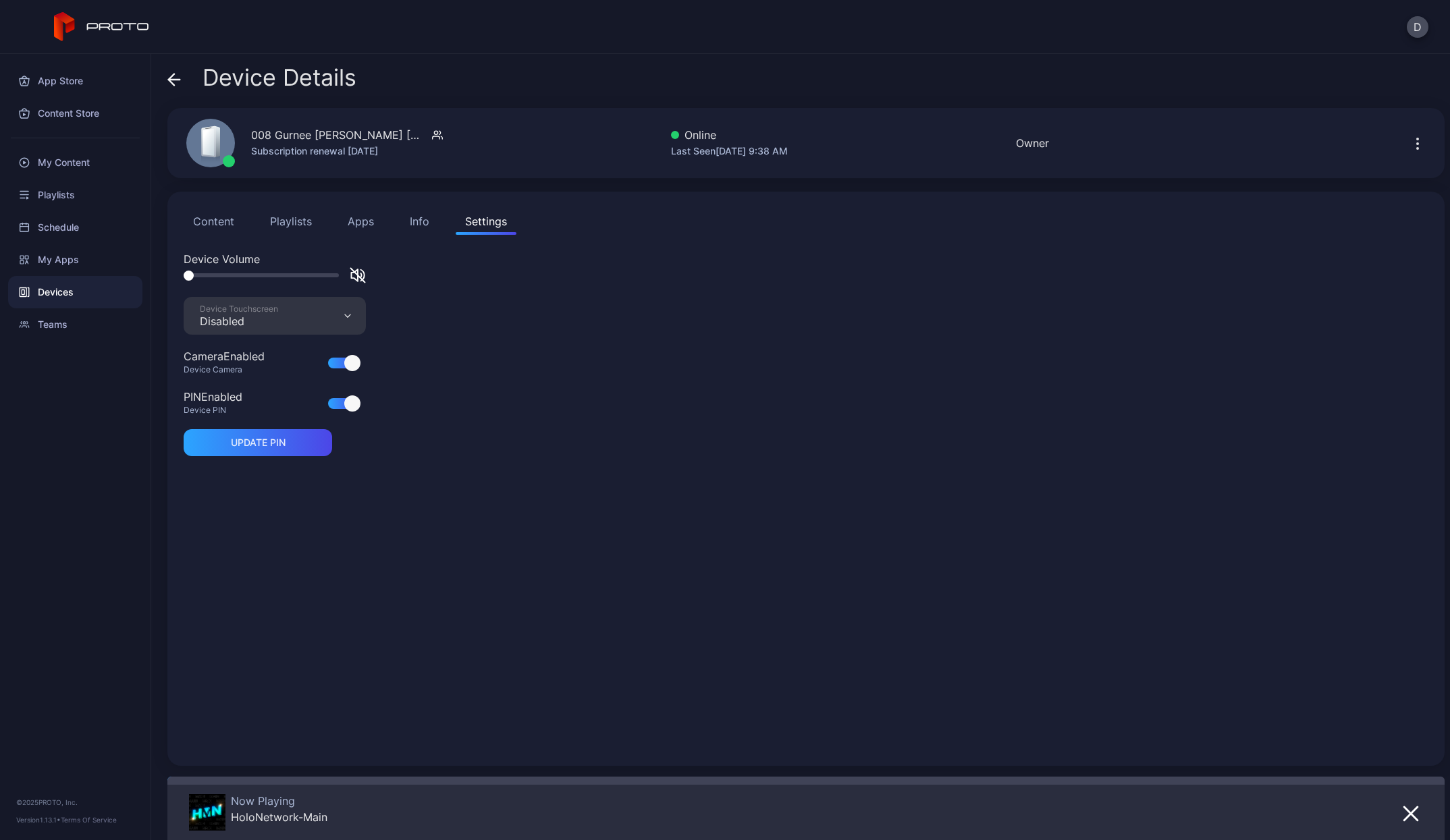
click at [396, 212] on div "Content Playlists Apps Info Settings" at bounding box center [806, 222] width 1245 height 27
click at [433, 222] on button "Info" at bounding box center [420, 222] width 38 height 27
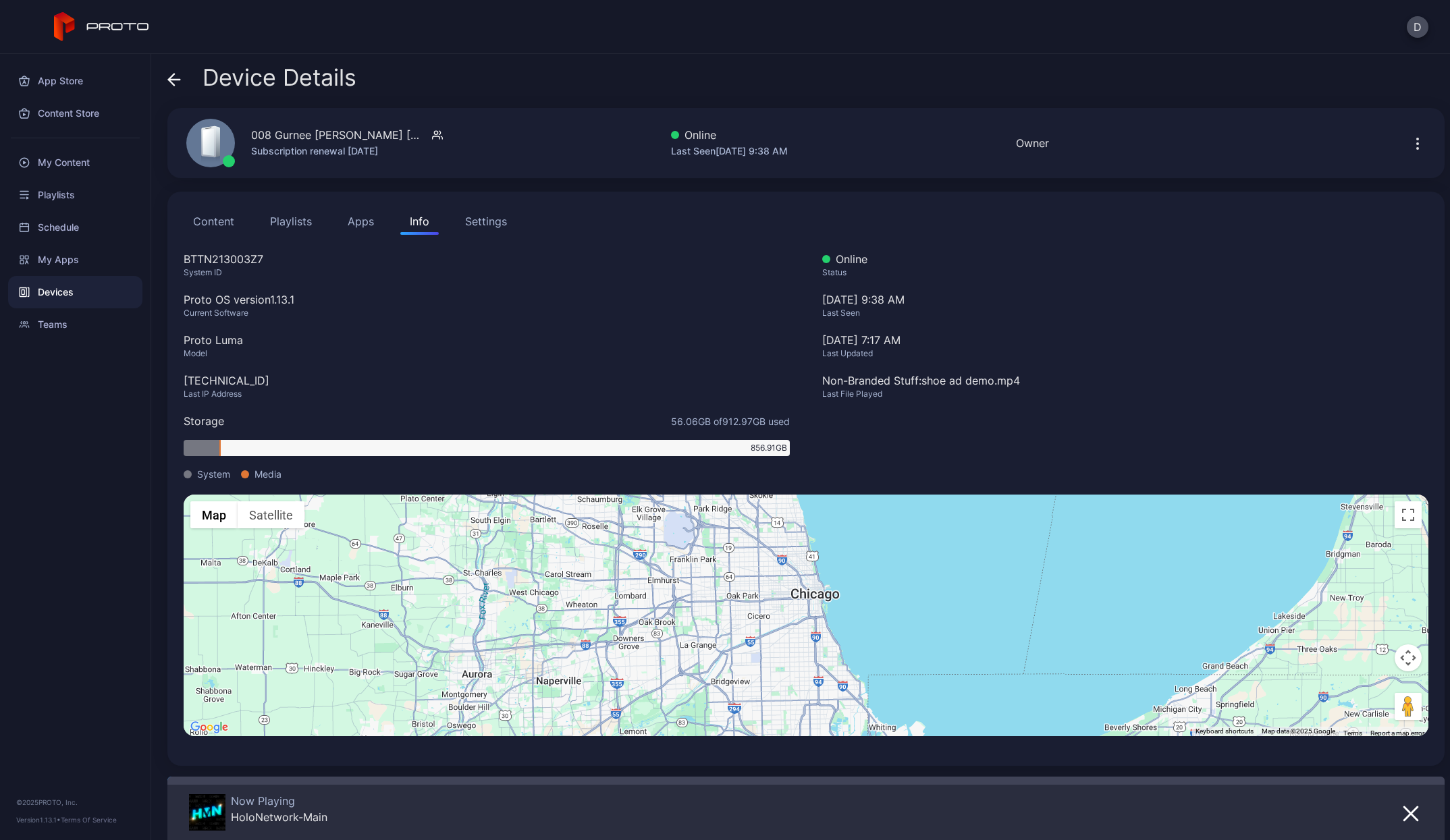
click at [182, 78] on div "Device Details" at bounding box center [262, 81] width 189 height 33
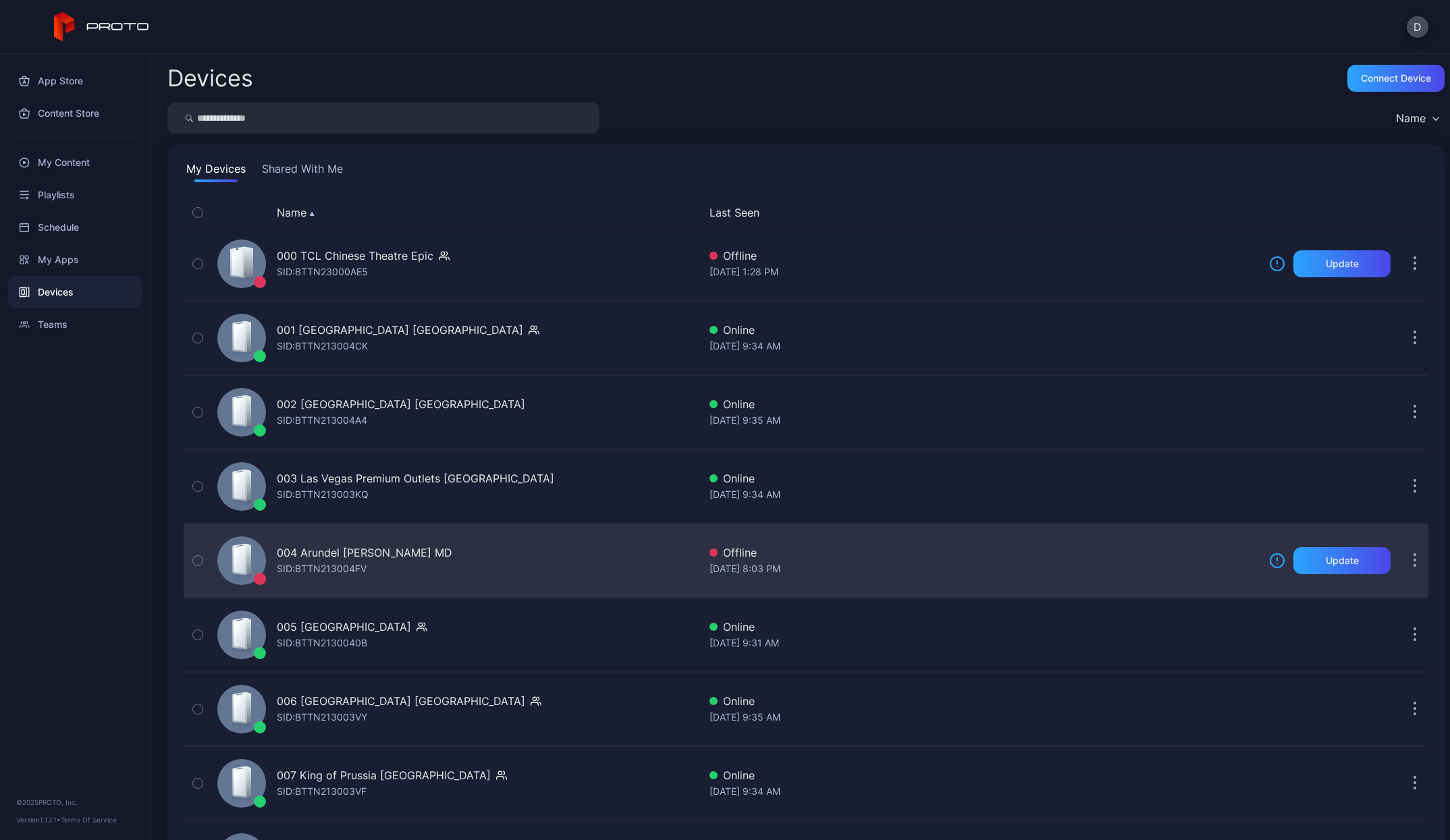
scroll to position [433, 0]
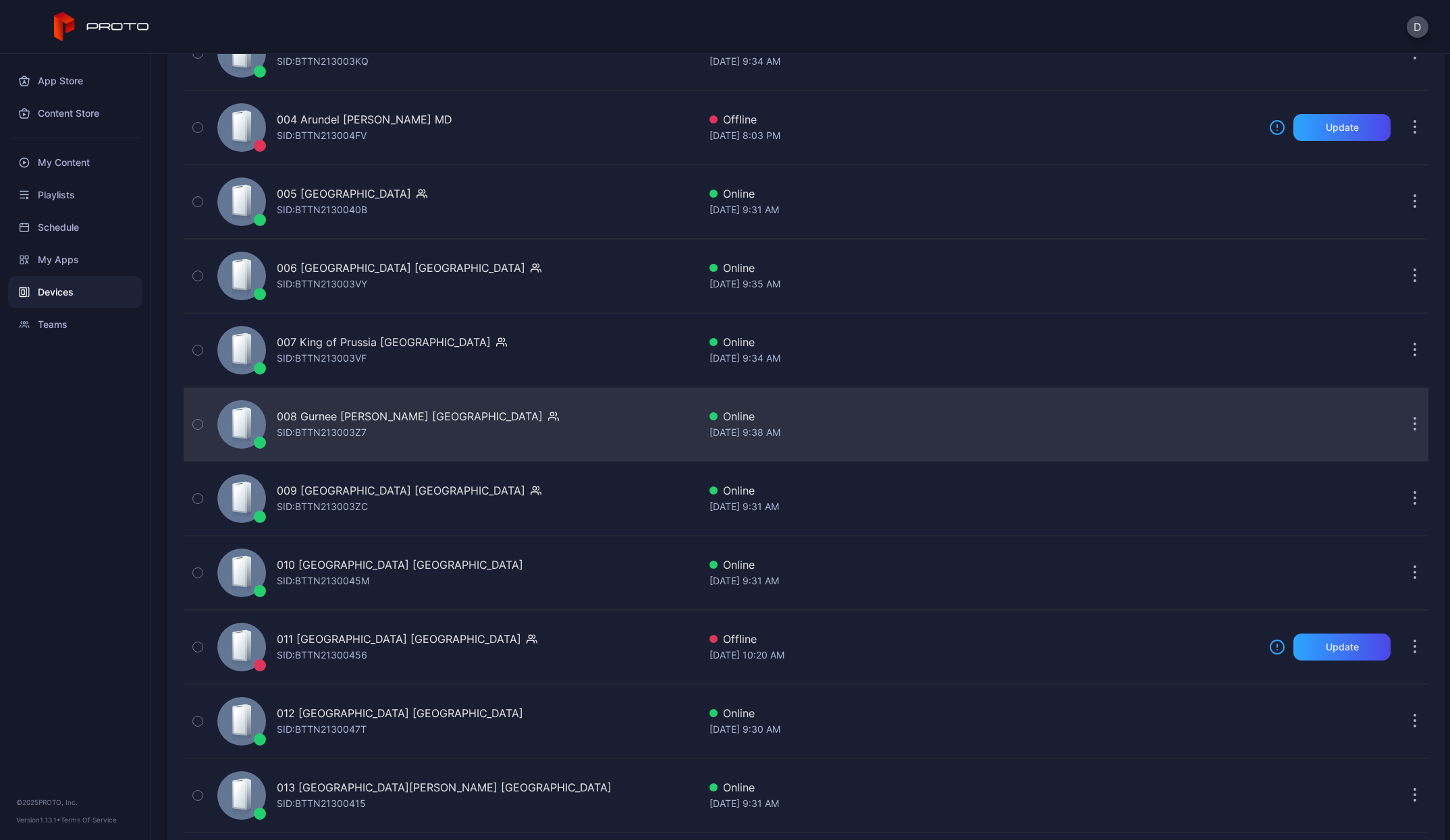
click at [344, 425] on div "SID: BTTN213003Z7" at bounding box center [322, 432] width 89 height 16
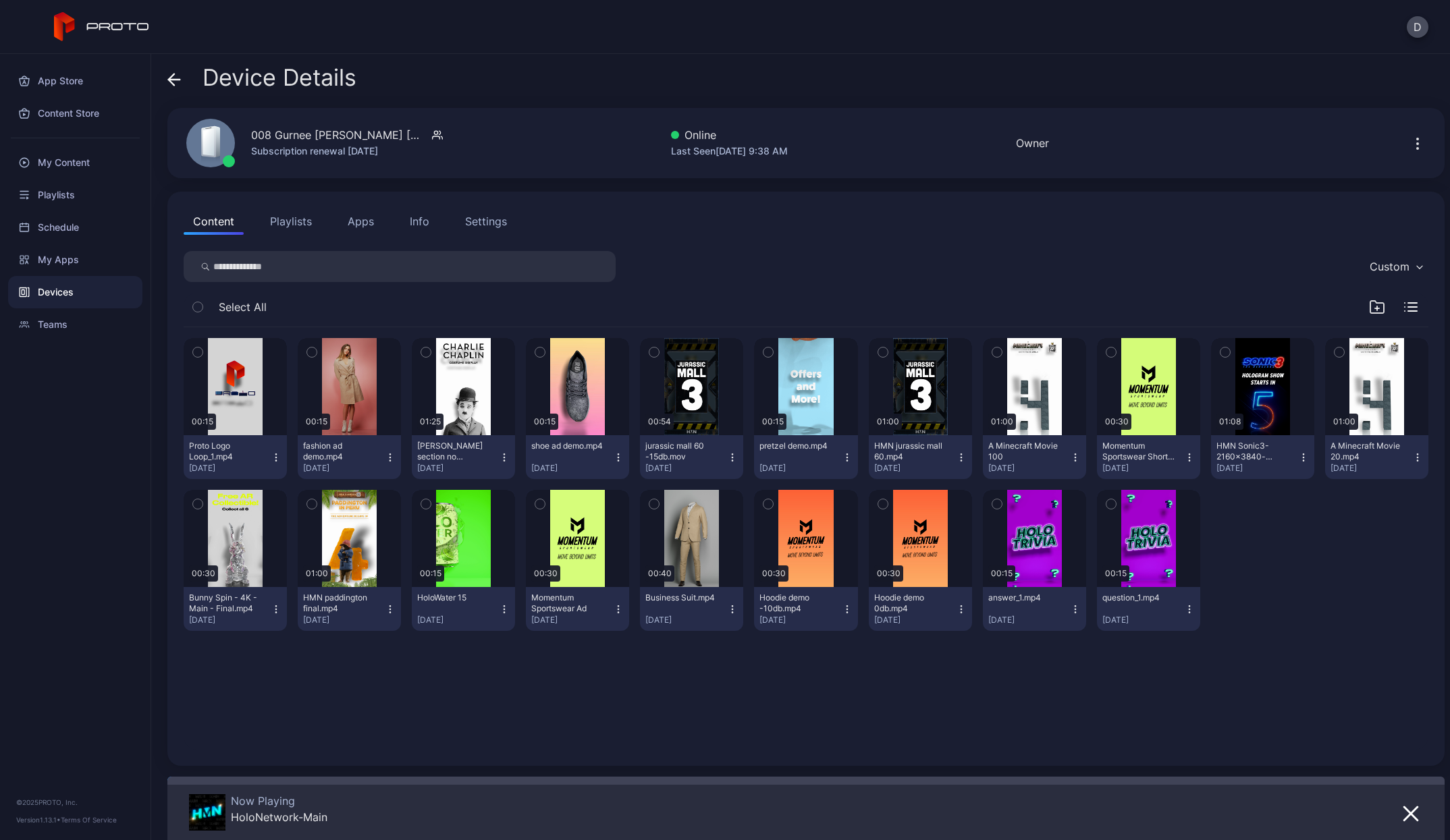
click at [365, 227] on button "Apps" at bounding box center [361, 222] width 45 height 27
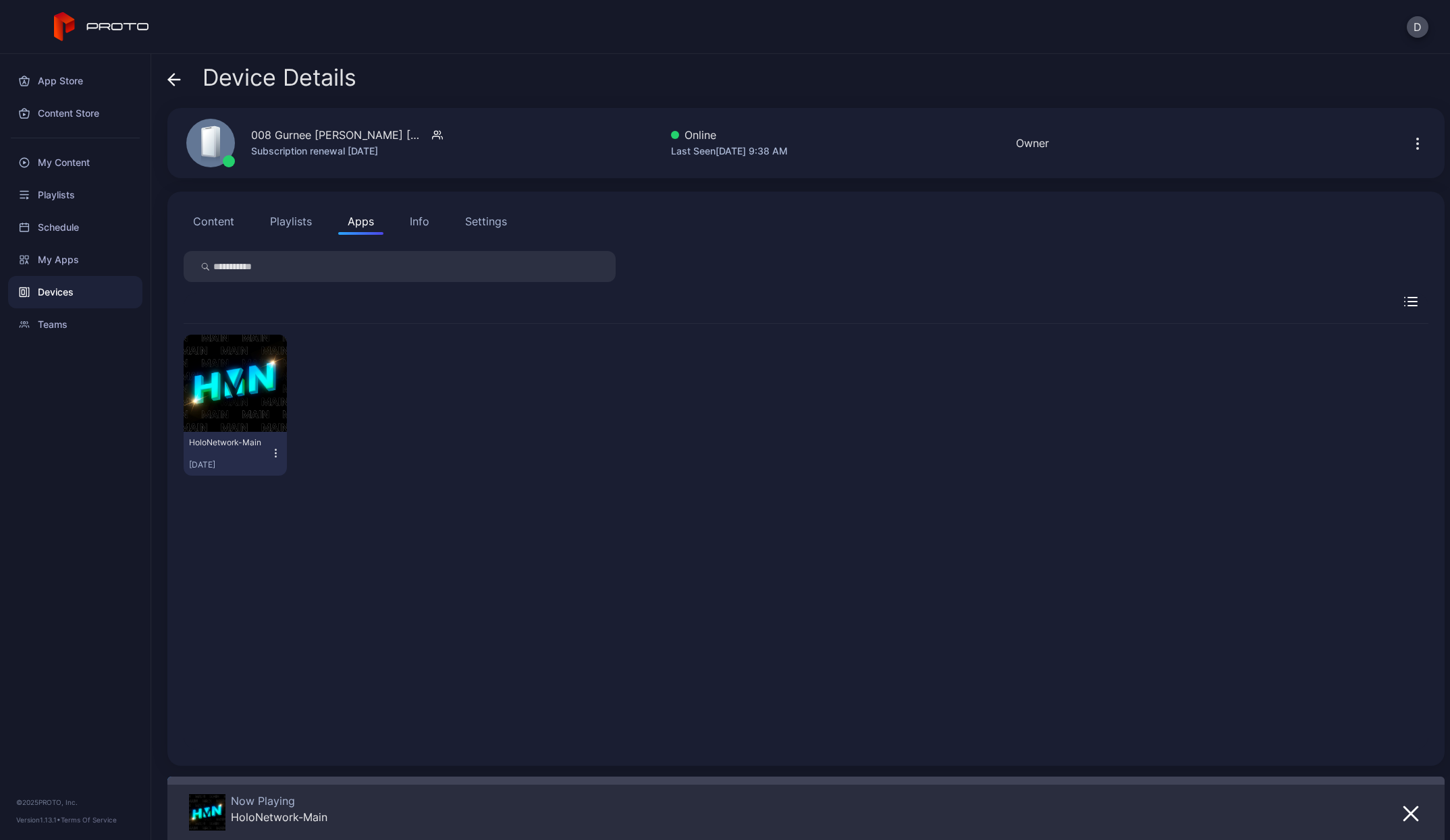
click at [1417, 149] on icon "button" at bounding box center [1417, 148] width 1 height 1
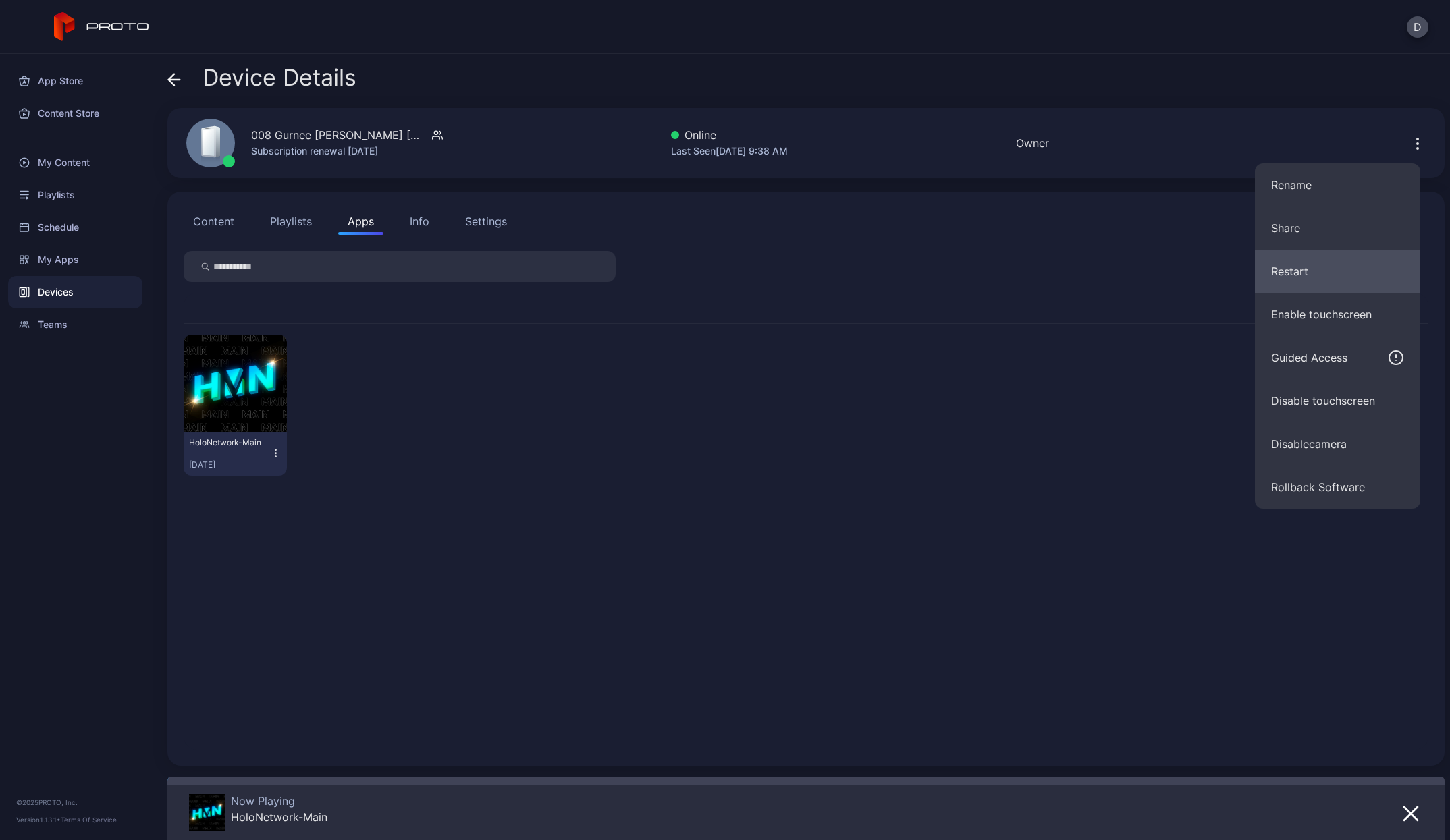
click at [1326, 272] on button "Restart" at bounding box center [1337, 271] width 165 height 43
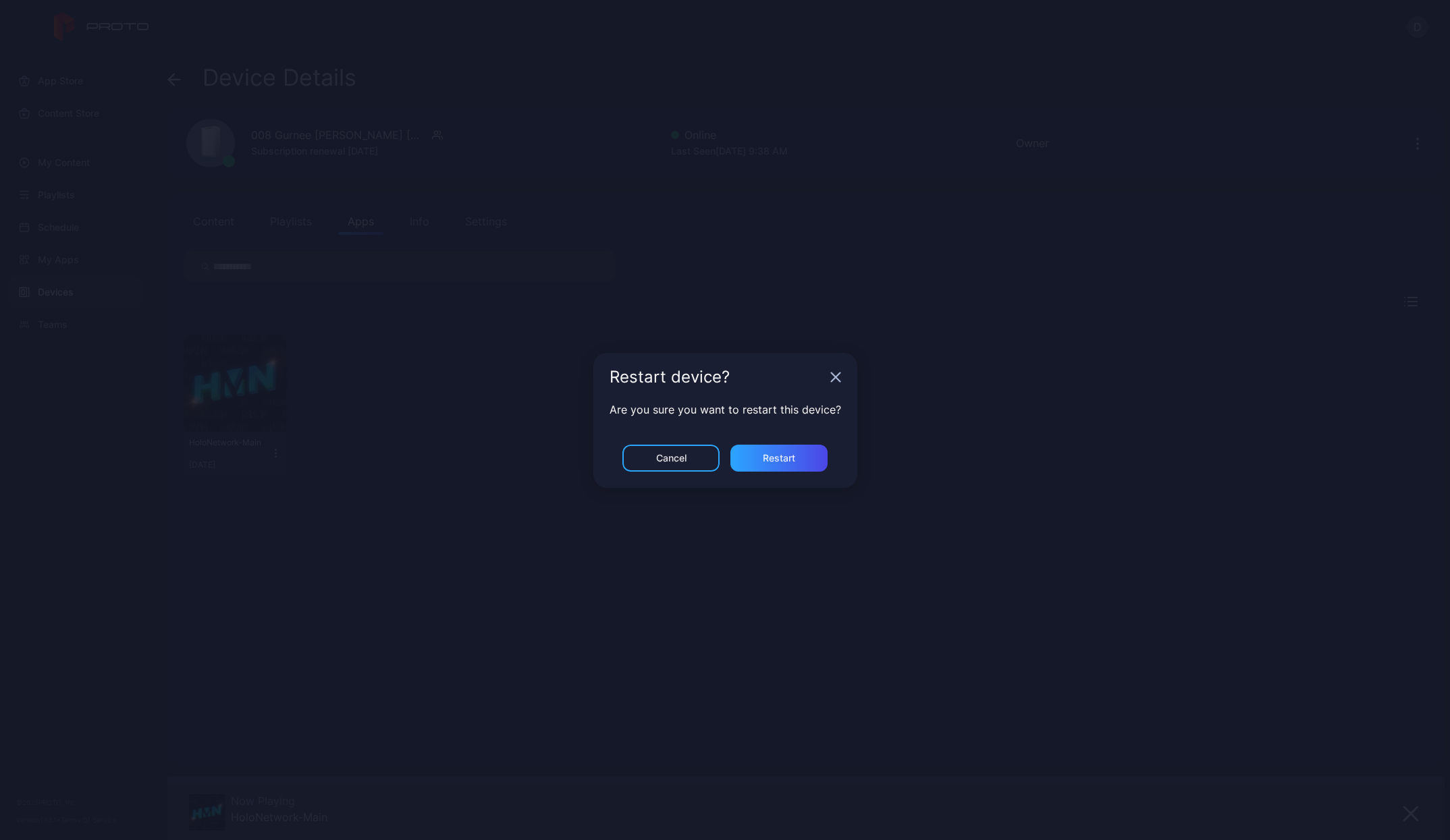
click at [798, 443] on div "Are you sure you want to restart this device?" at bounding box center [725, 423] width 264 height 43
click at [793, 466] on div "Restart" at bounding box center [778, 458] width 97 height 27
